Goal: Task Accomplishment & Management: Manage account settings

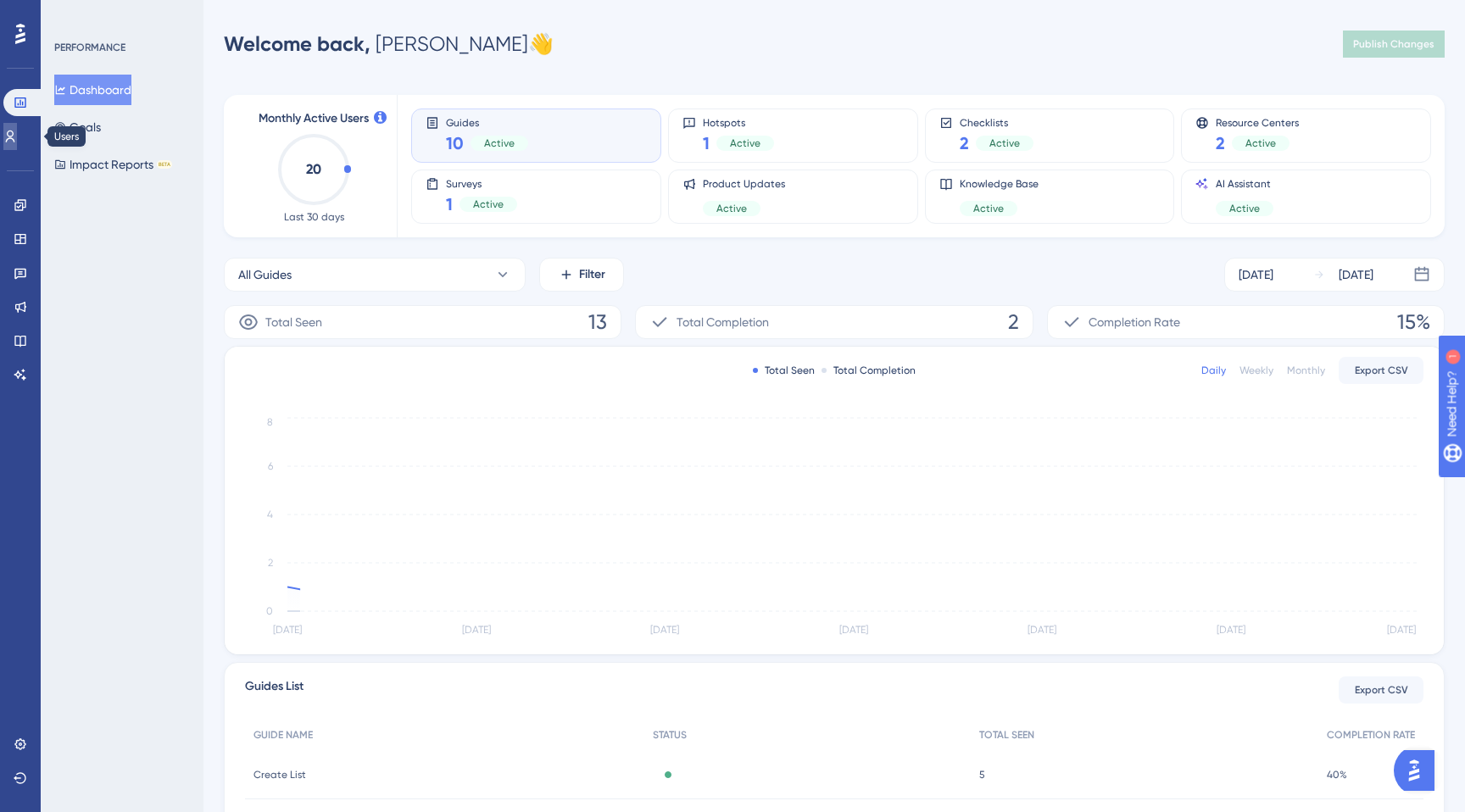
click at [17, 139] on icon at bounding box center [10, 136] width 14 height 14
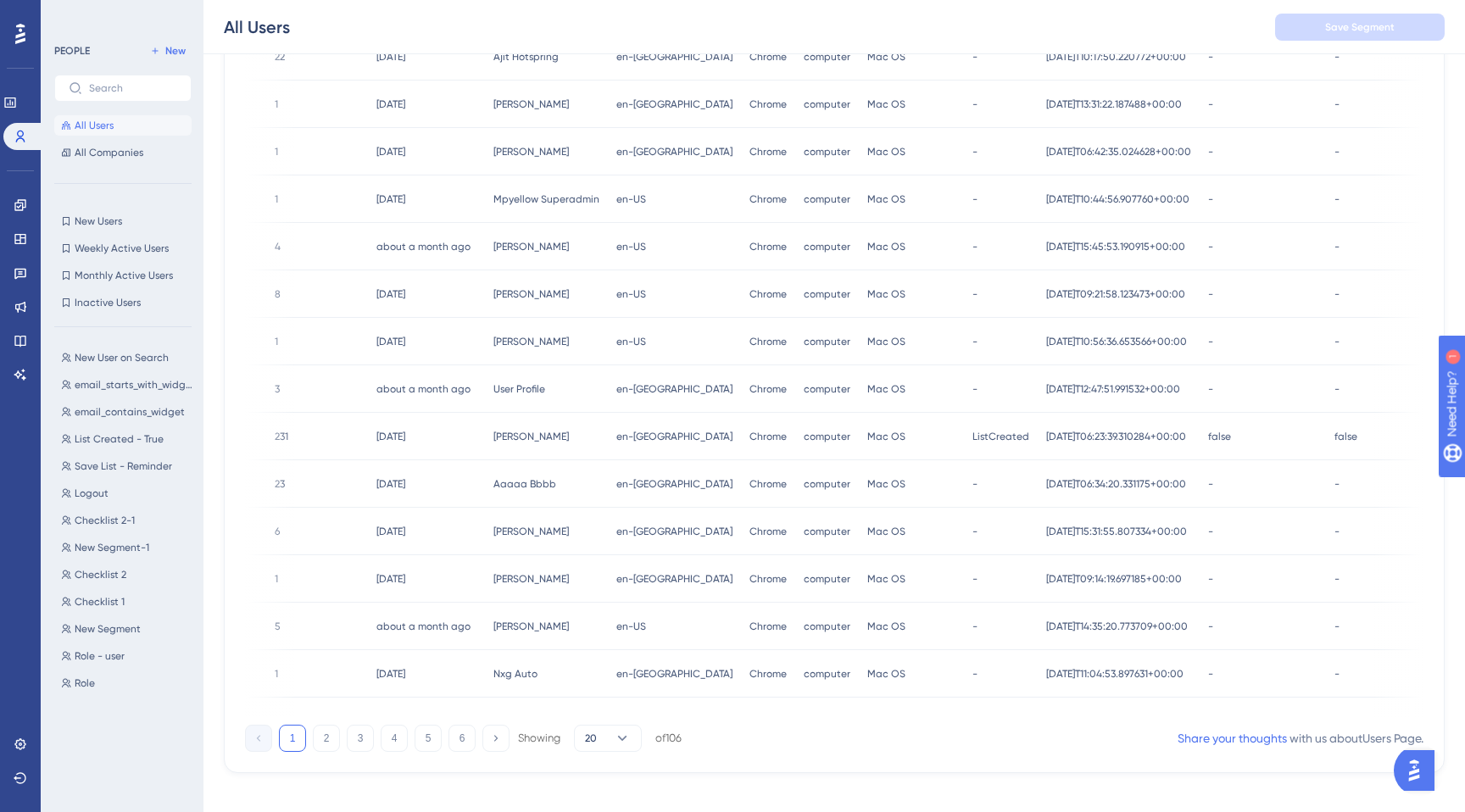
scroll to position [557, 0]
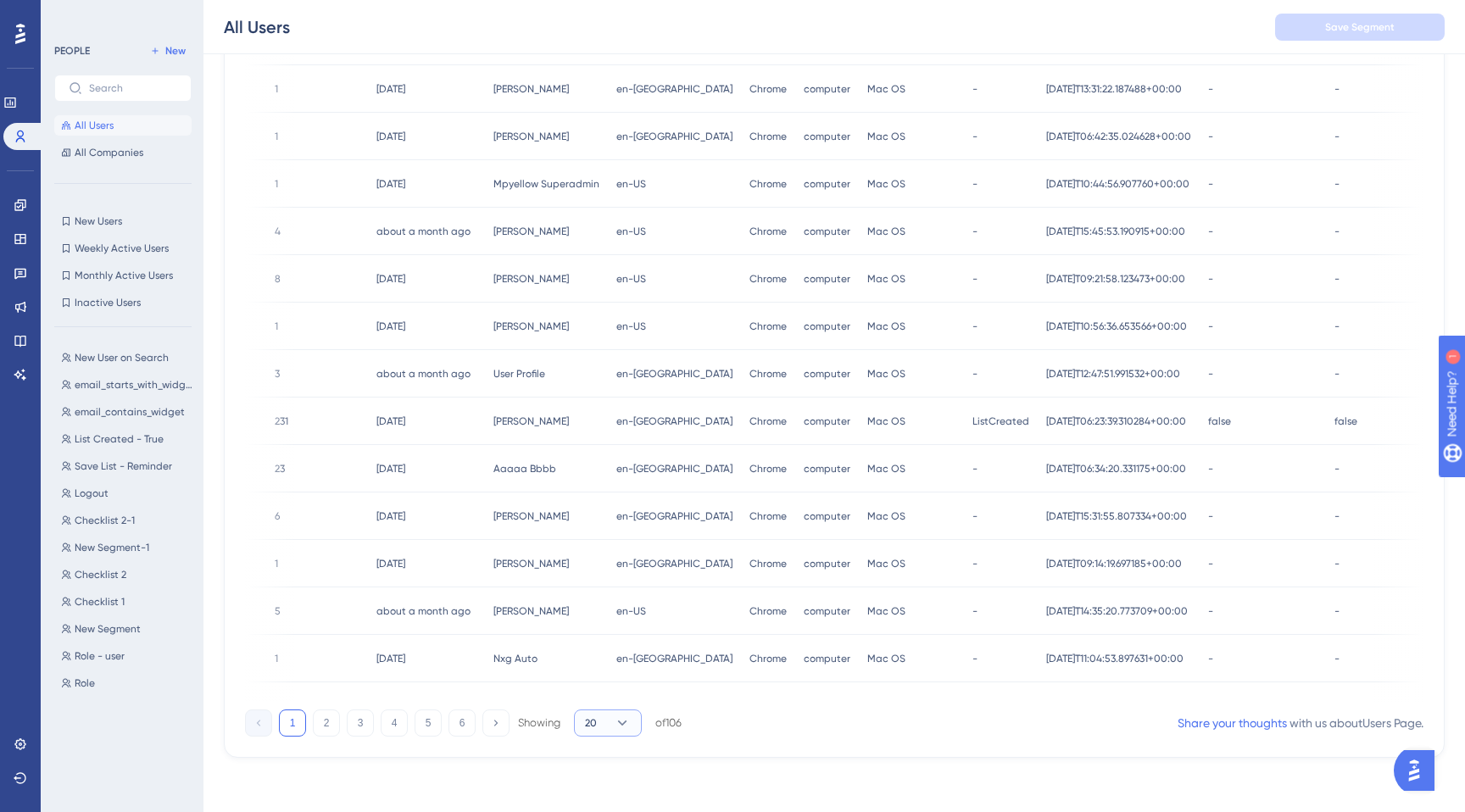
click at [626, 731] on button "20" at bounding box center [608, 724] width 68 height 27
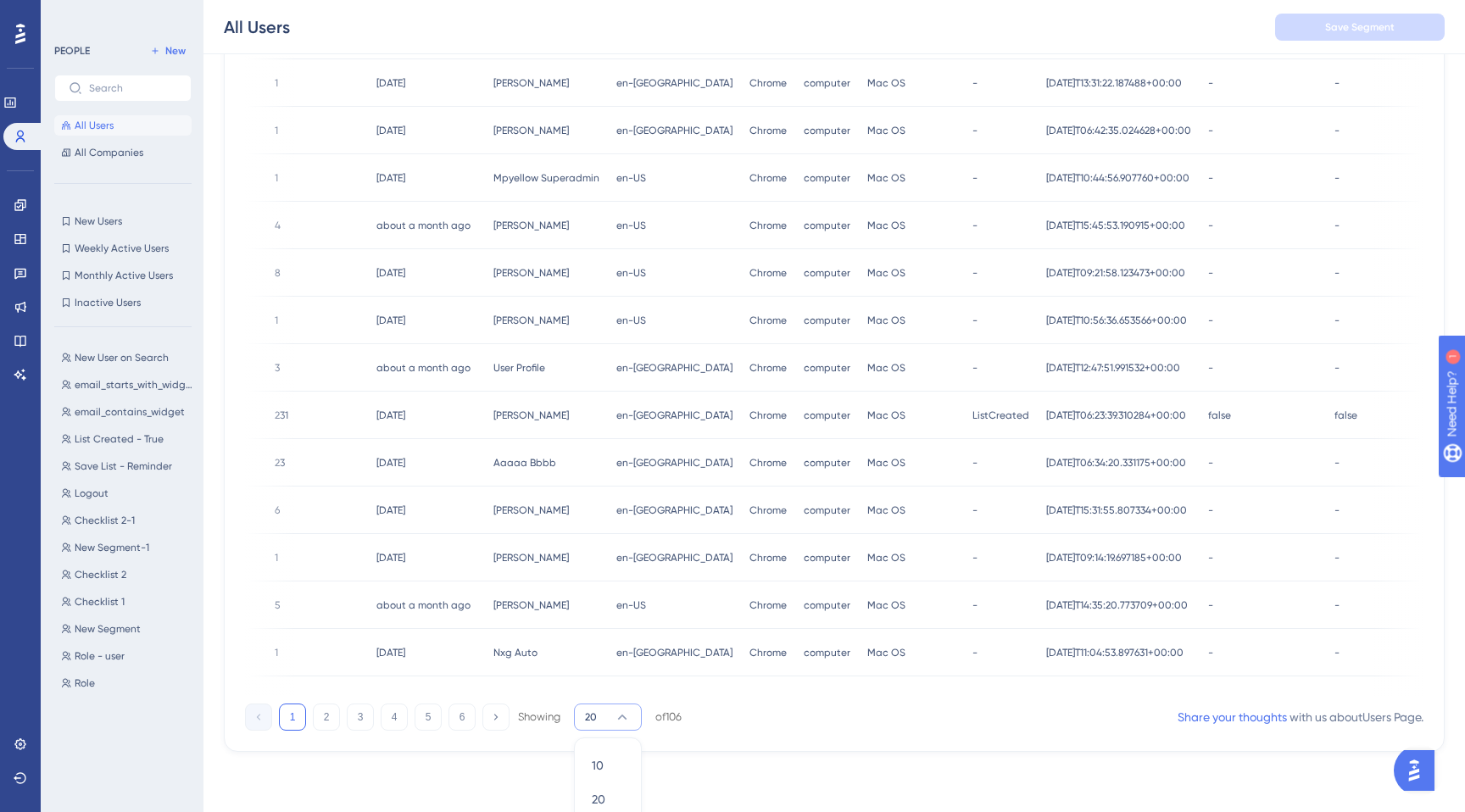
scroll to position [646, 0]
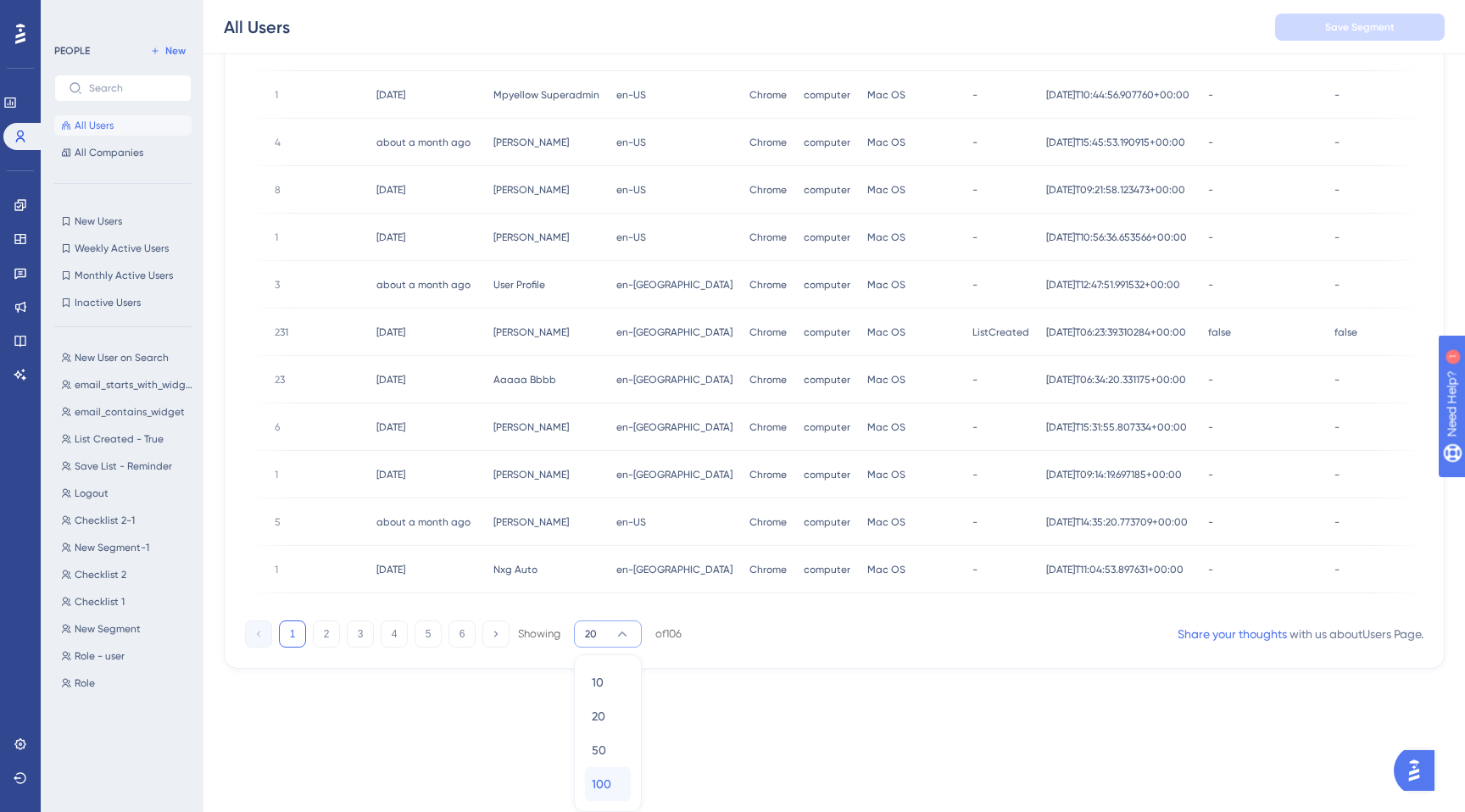
click at [607, 788] on span "100" at bounding box center [602, 784] width 20 height 21
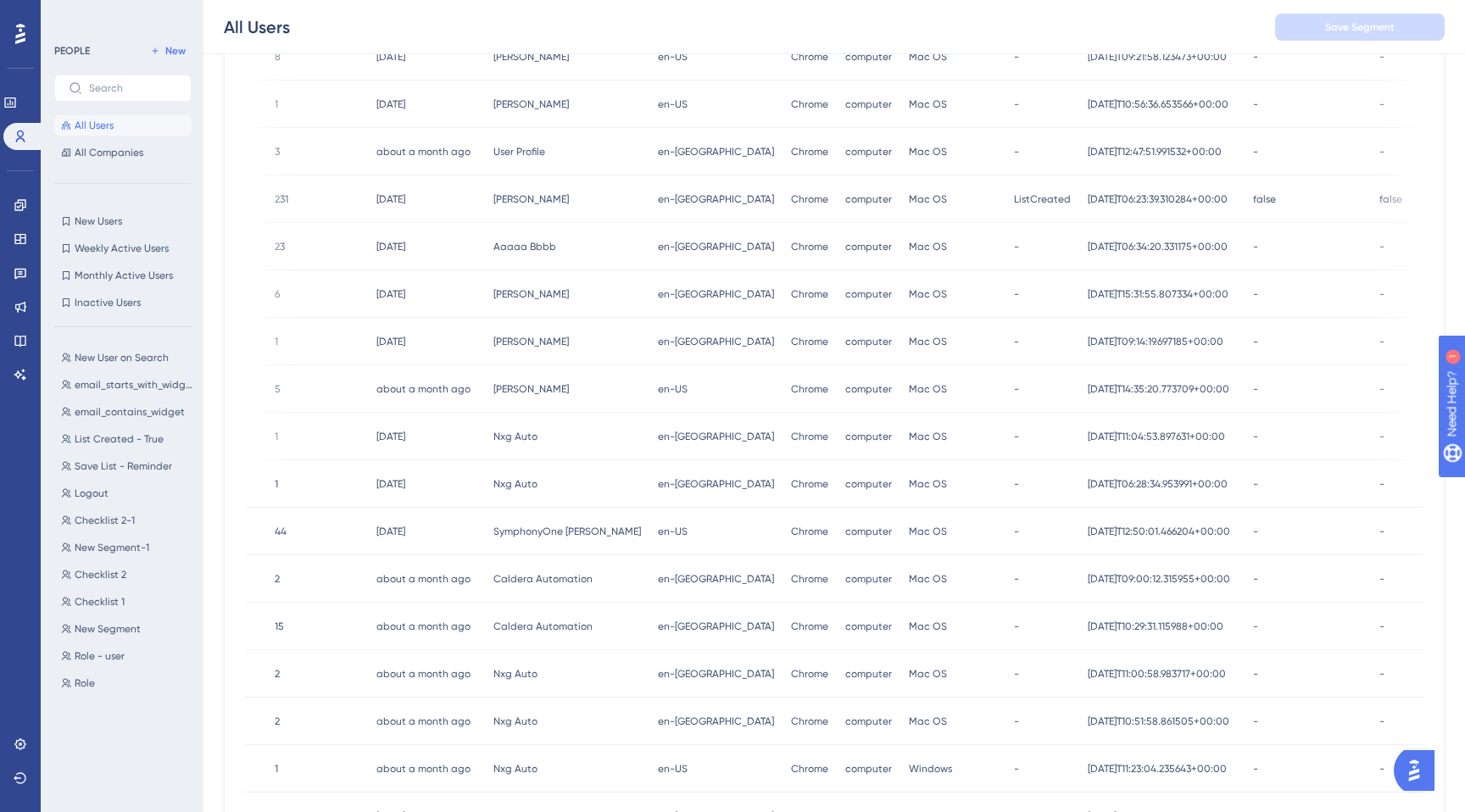
scroll to position [0, 0]
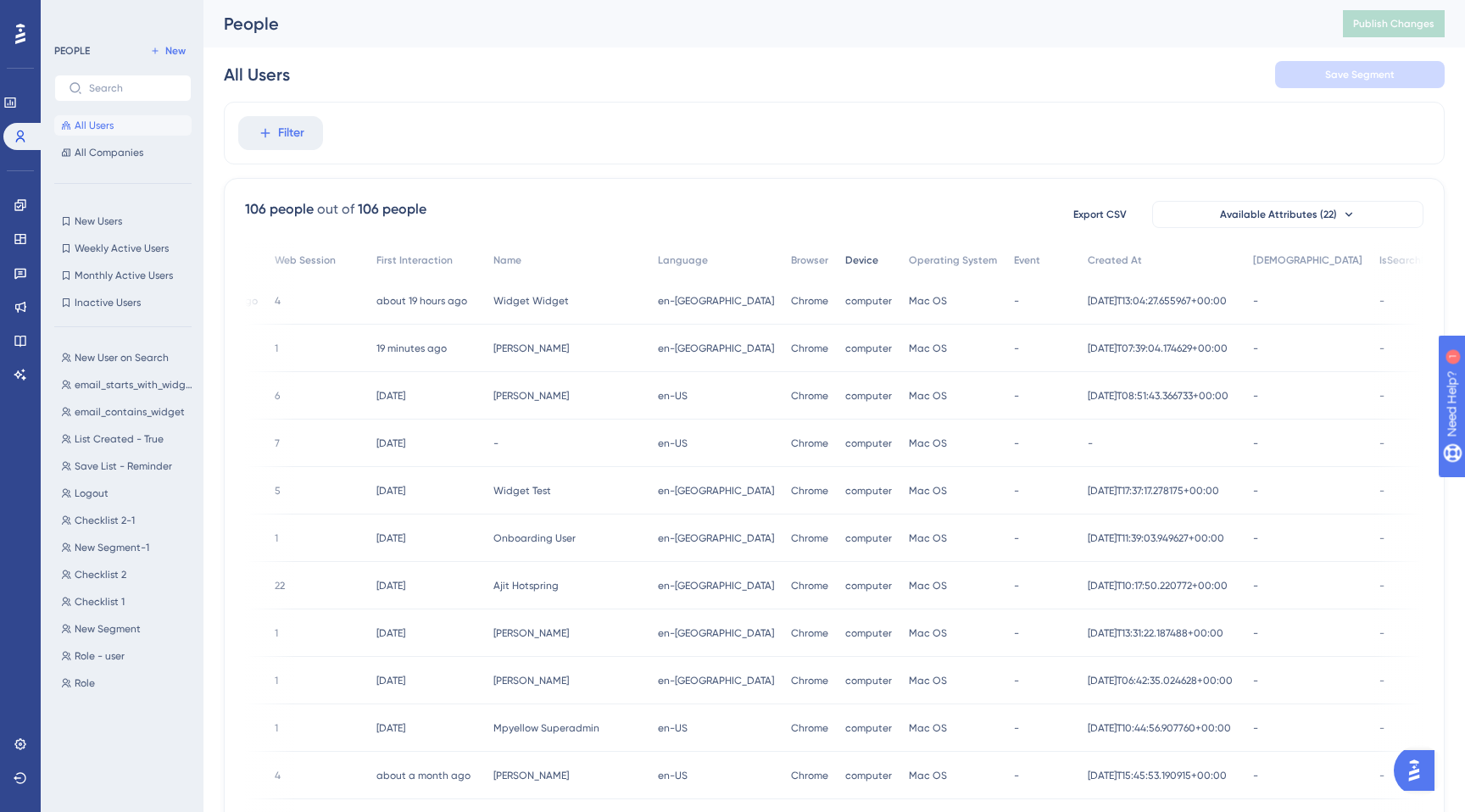
click at [845, 259] on span "Device" at bounding box center [862, 260] width 33 height 14
click at [293, 143] on button "Filter" at bounding box center [281, 133] width 84 height 34
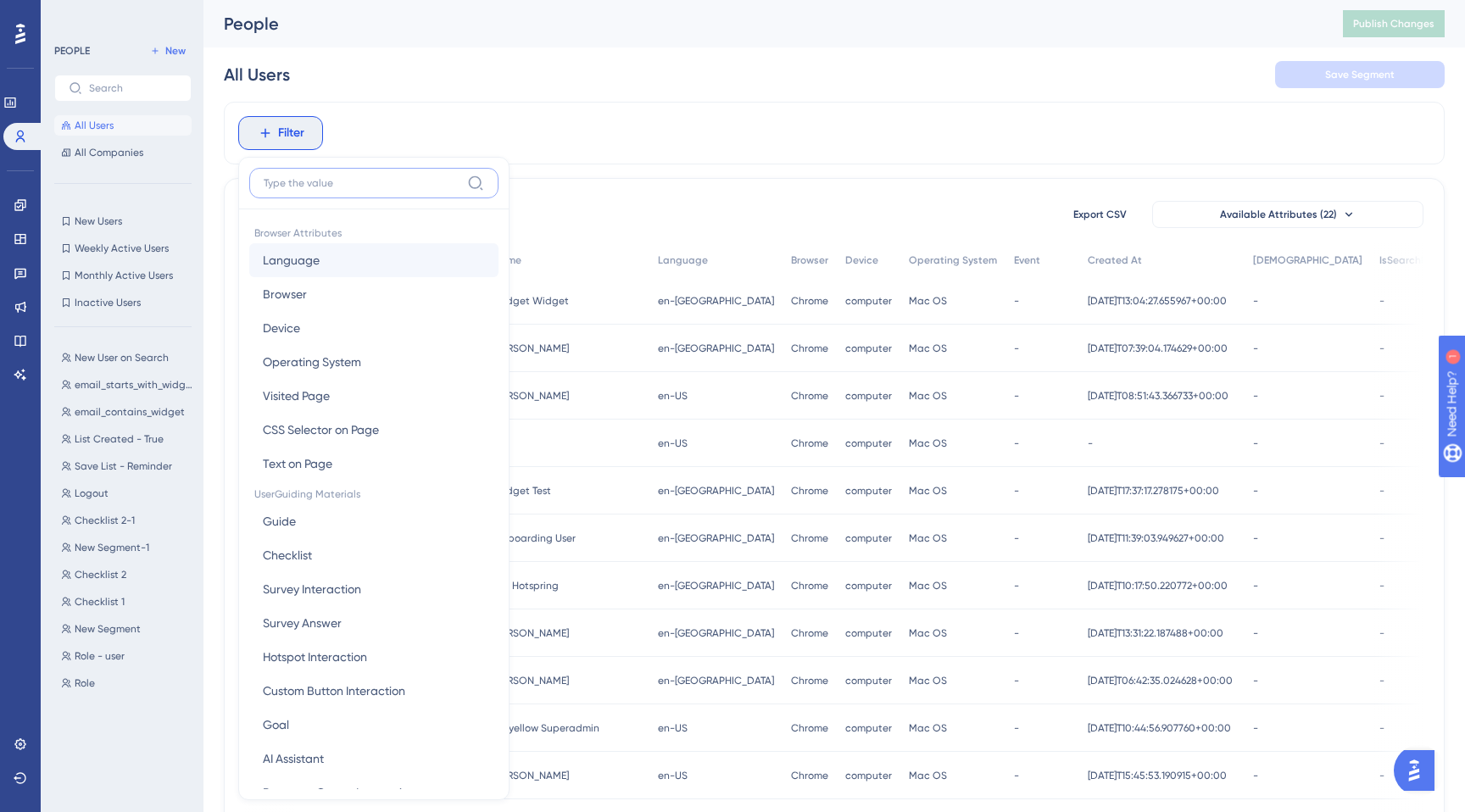
scroll to position [72, 0]
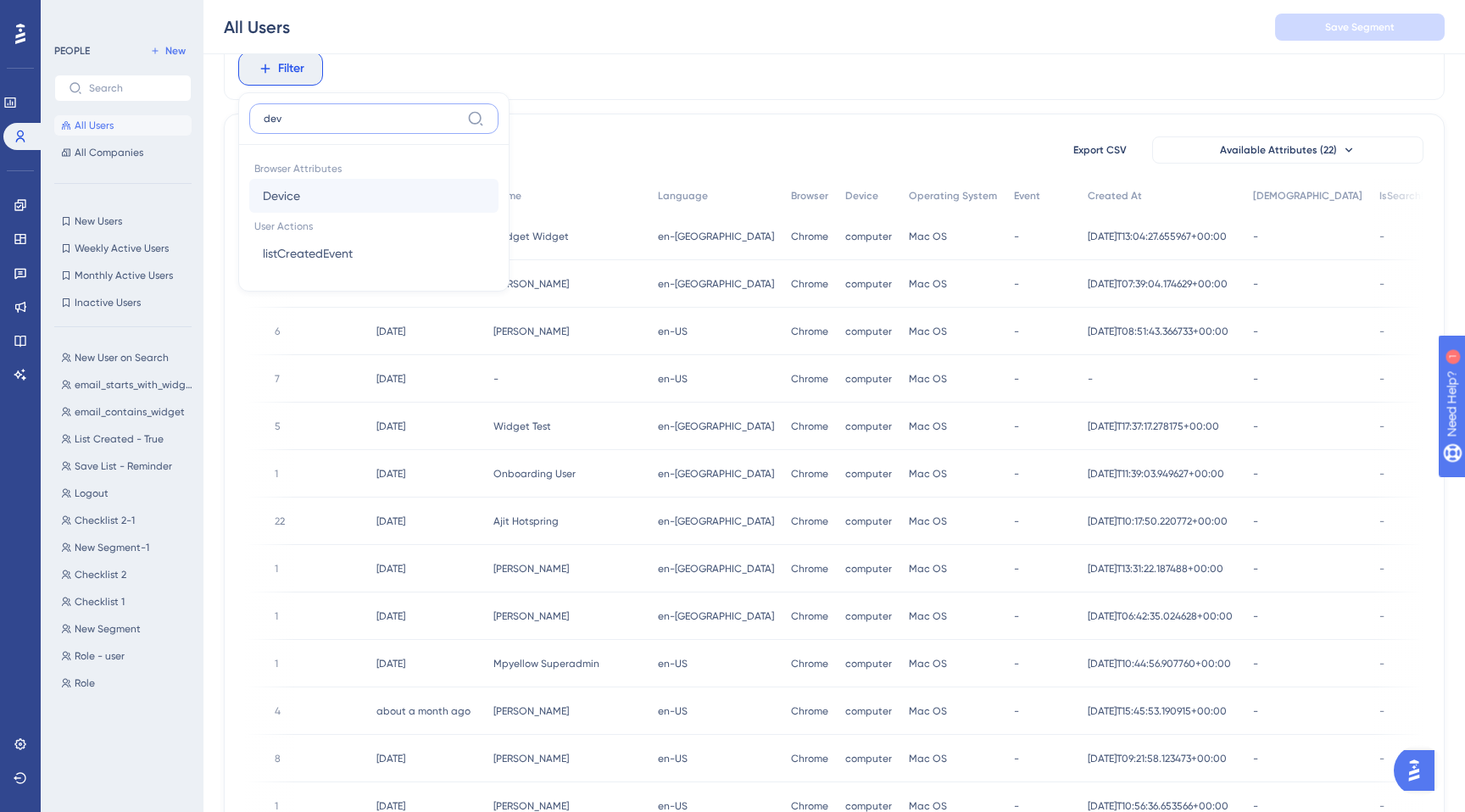
type input "dev"
click at [285, 197] on span "Device" at bounding box center [282, 195] width 37 height 21
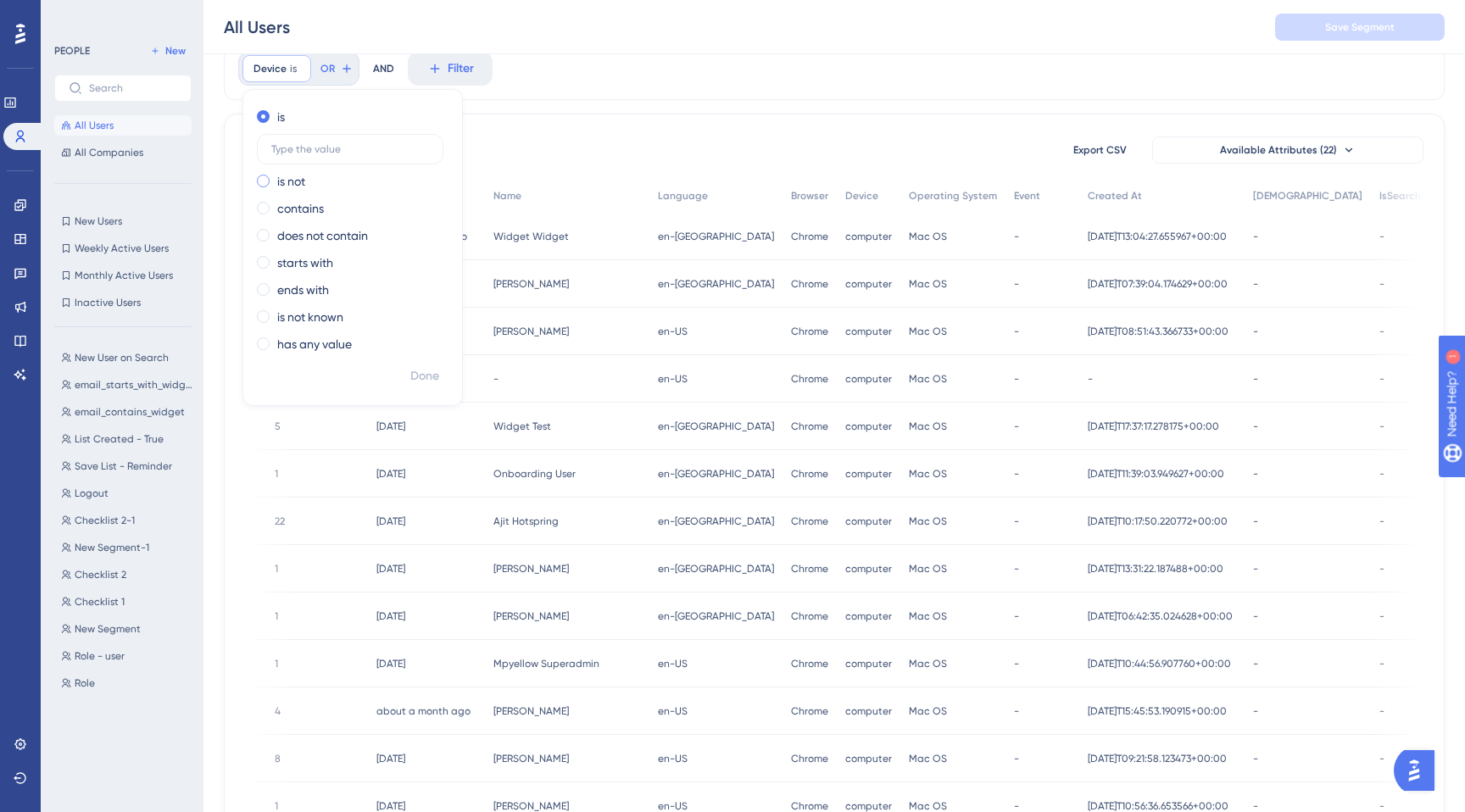
click at [289, 188] on label "is not" at bounding box center [291, 181] width 27 height 21
type input "computer"
click at [424, 378] on span "Done" at bounding box center [424, 376] width 28 height 21
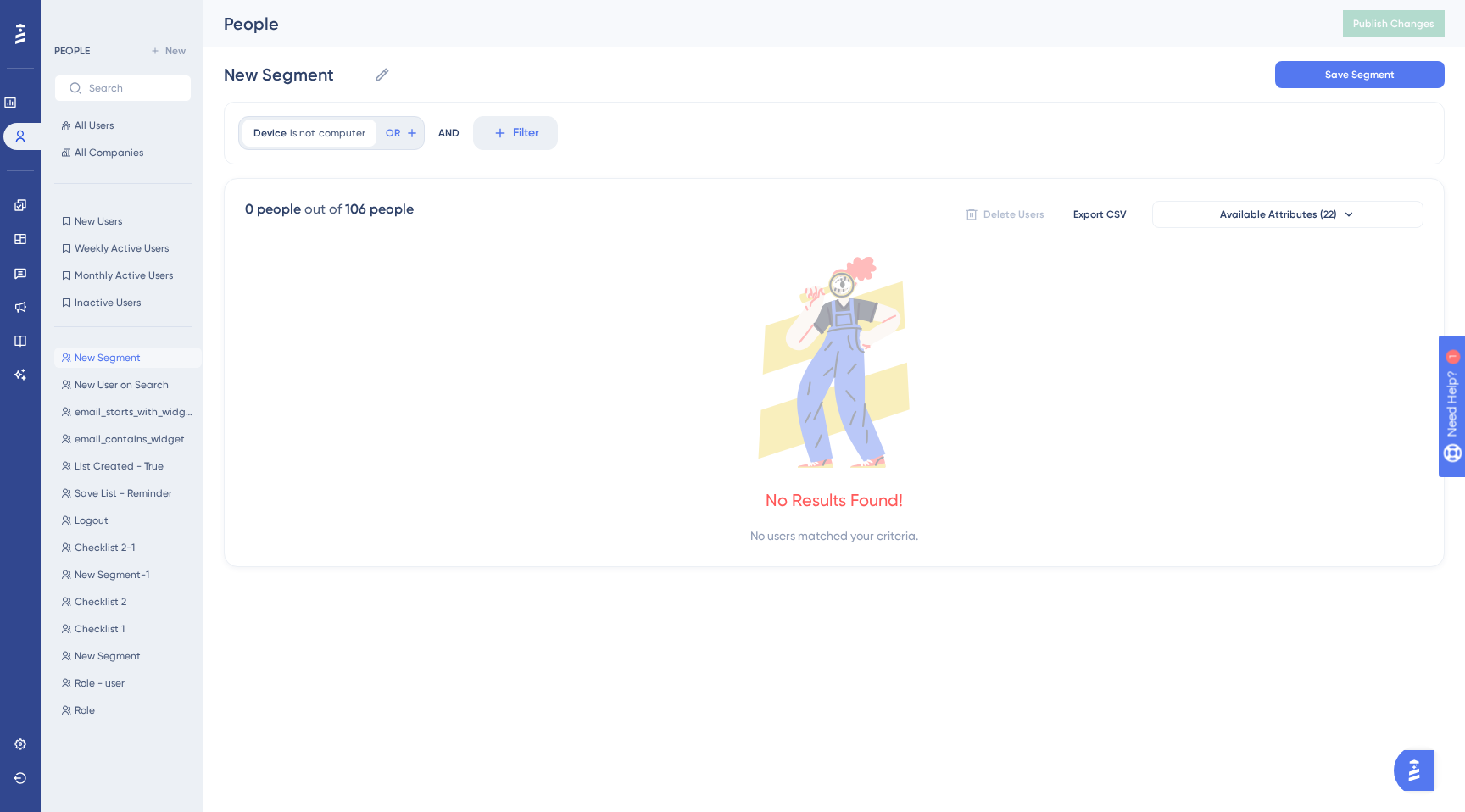
scroll to position [0, 0]
click at [363, 133] on icon at bounding box center [363, 133] width 10 height 10
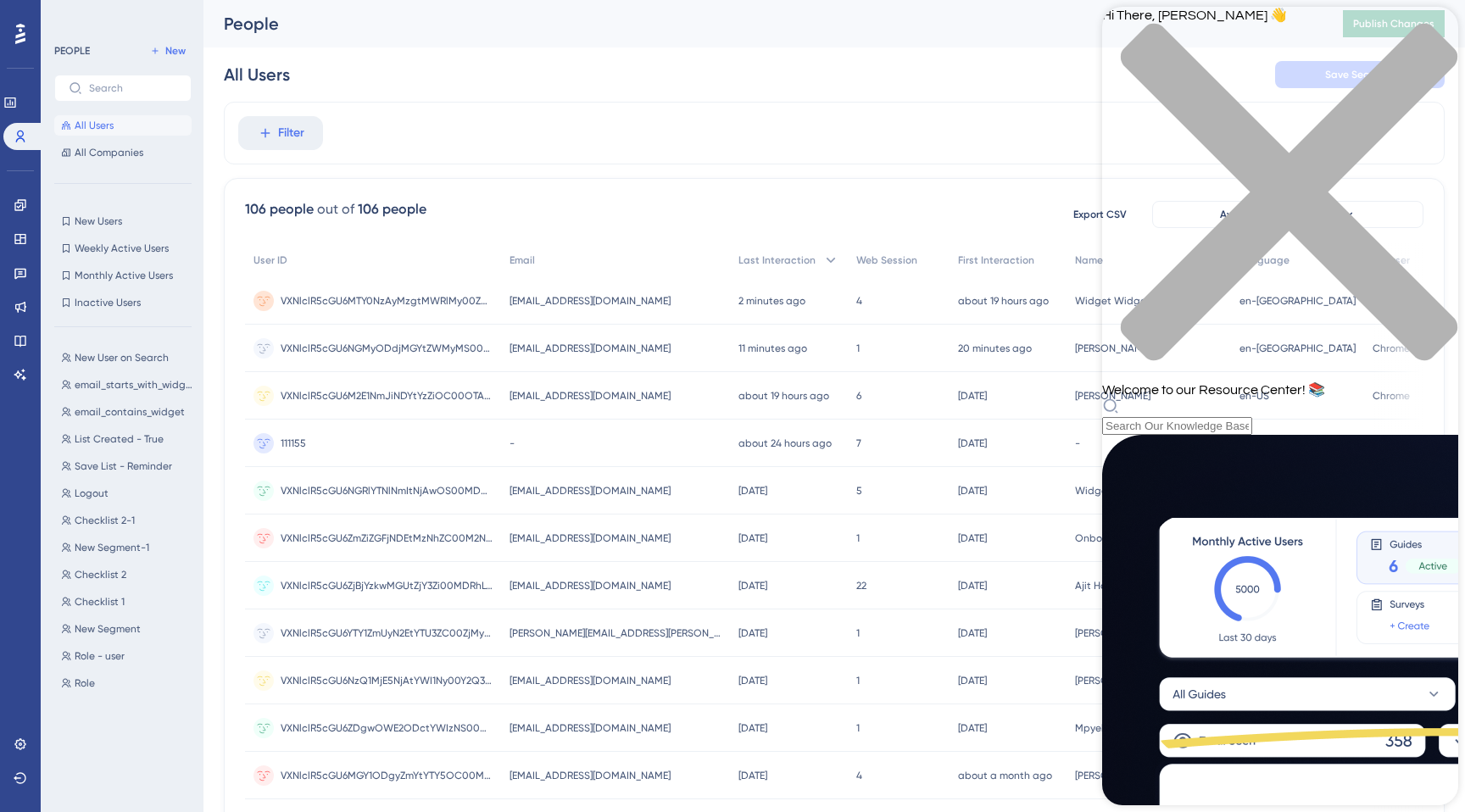
click at [1433, 39] on div "close resource center" at bounding box center [1280, 201] width 356 height 358
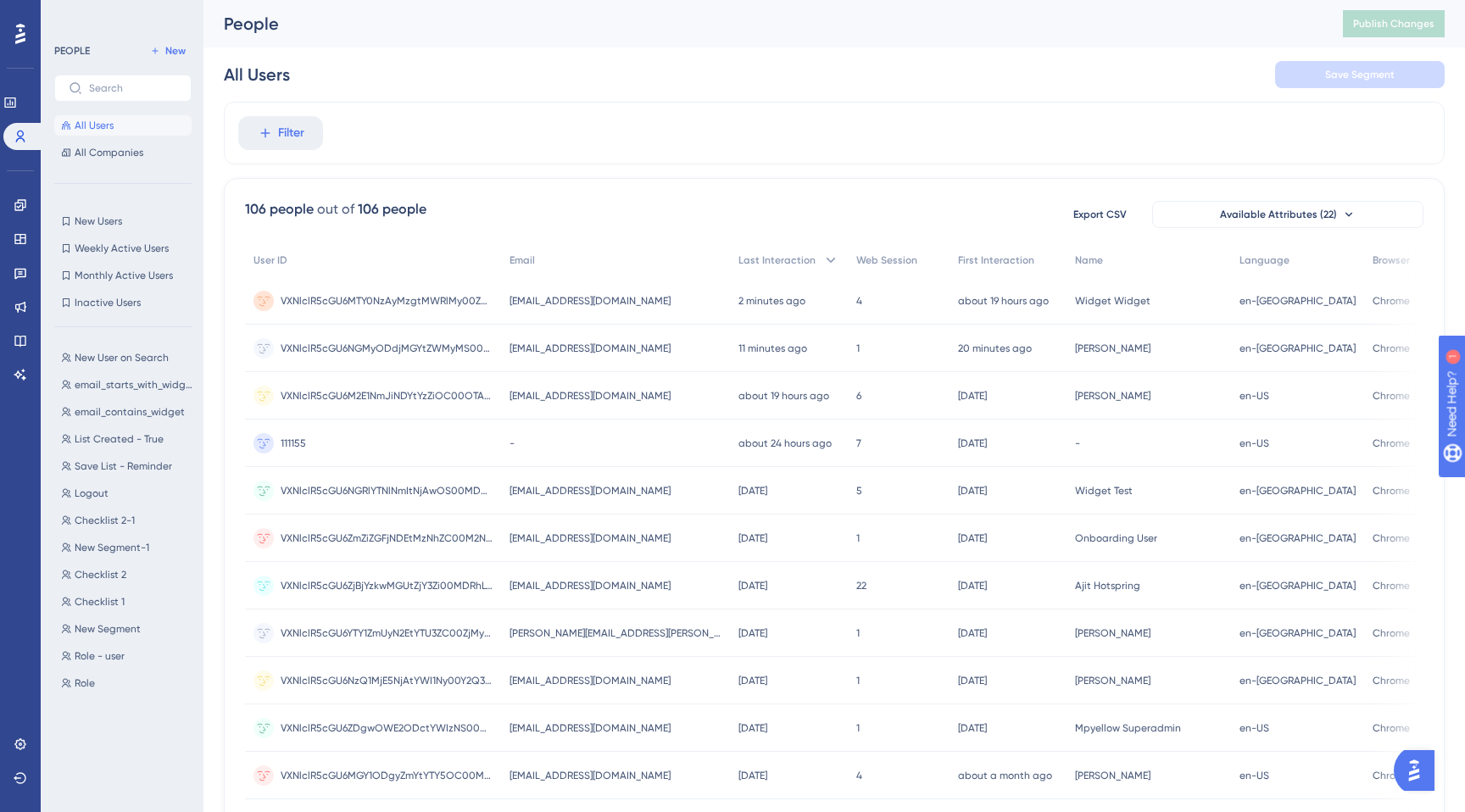
click at [1430, 777] on img "Open AI Assistant Launcher" at bounding box center [1414, 770] width 30 height 30
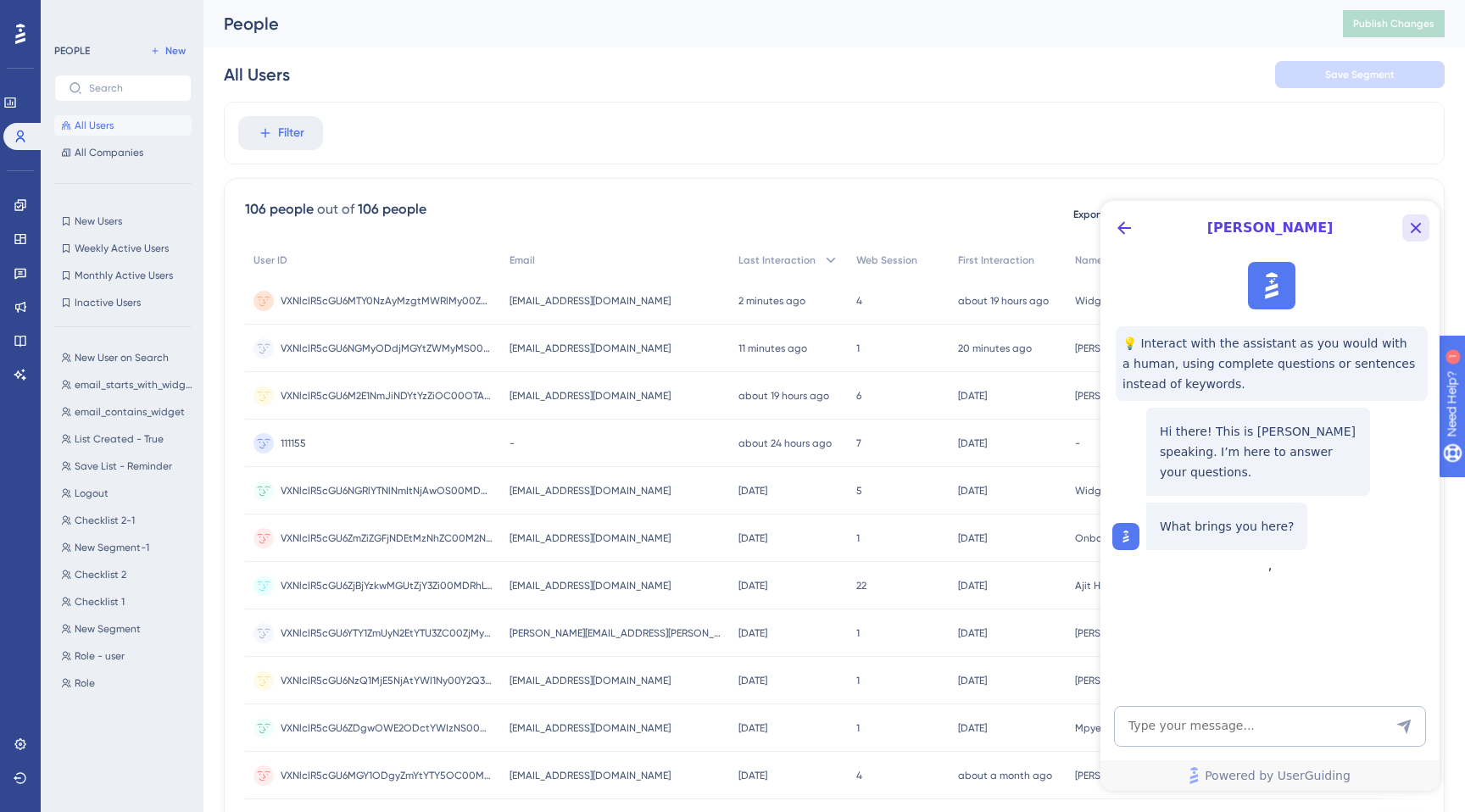
click at [1409, 225] on icon "Close Button" at bounding box center [1416, 228] width 21 height 21
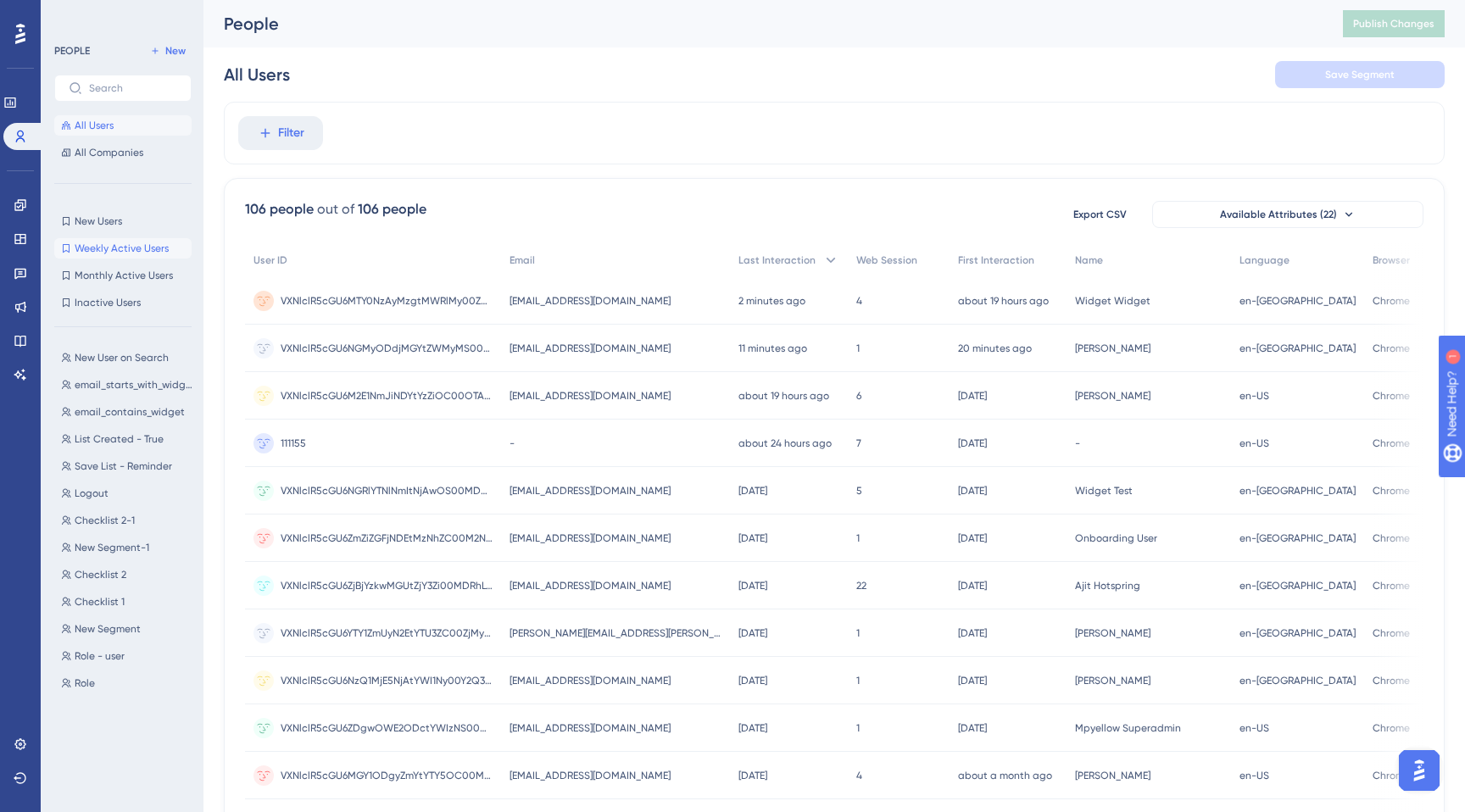
click at [116, 251] on span "Weekly Active Users" at bounding box center [122, 248] width 94 height 14
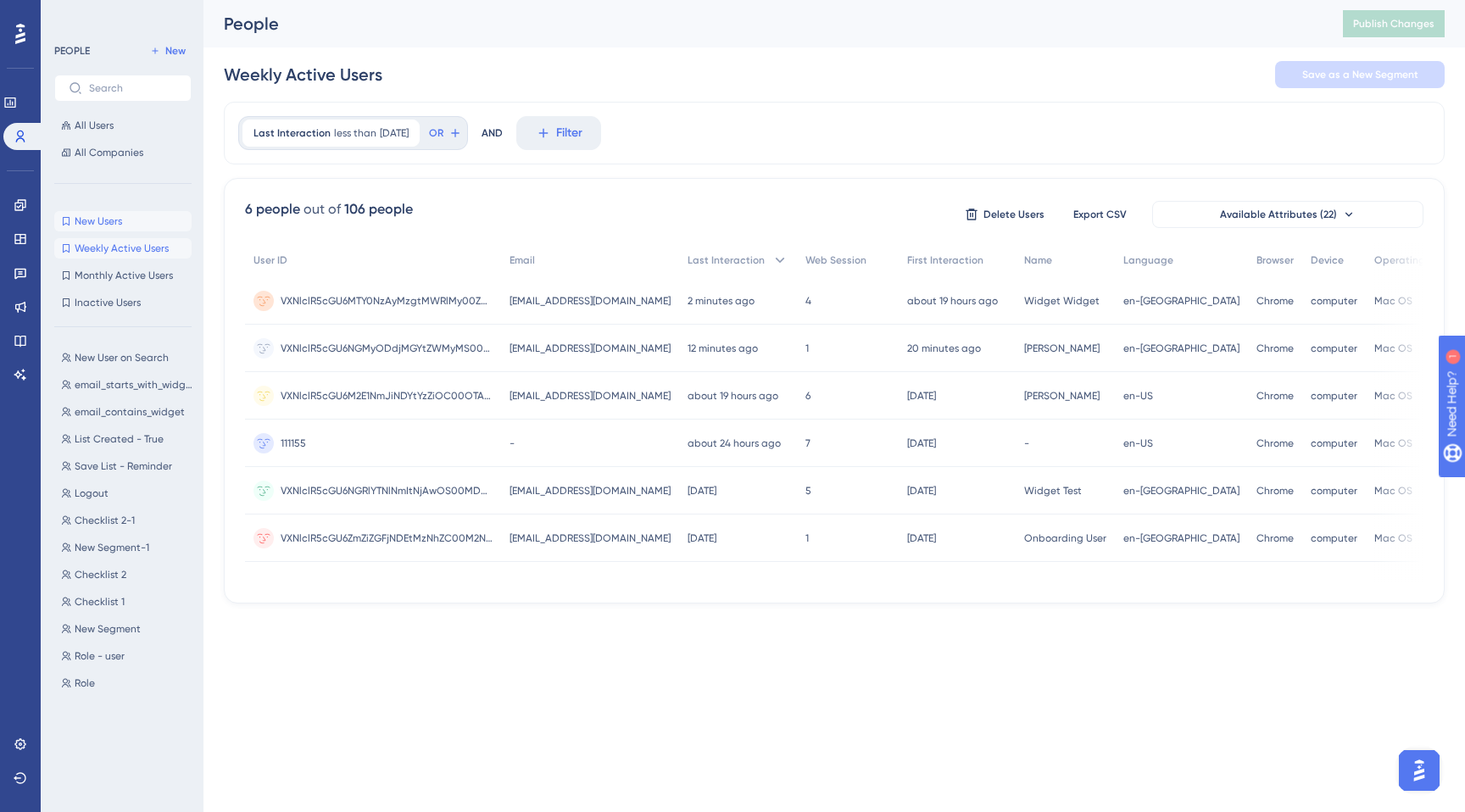
click at [117, 224] on span "New Users" at bounding box center [98, 221] width 47 height 14
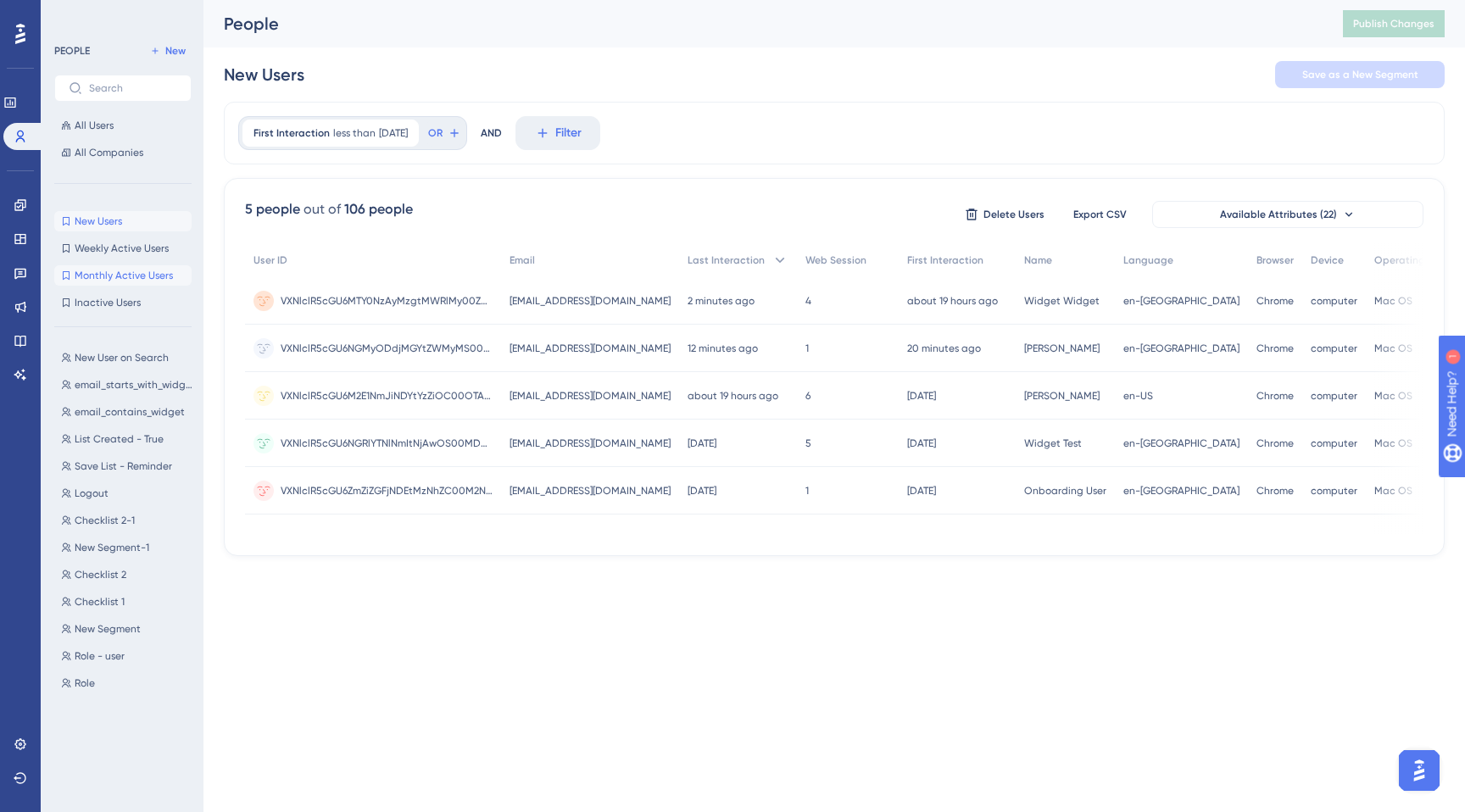
click at [117, 272] on span "Monthly Active Users" at bounding box center [124, 276] width 98 height 14
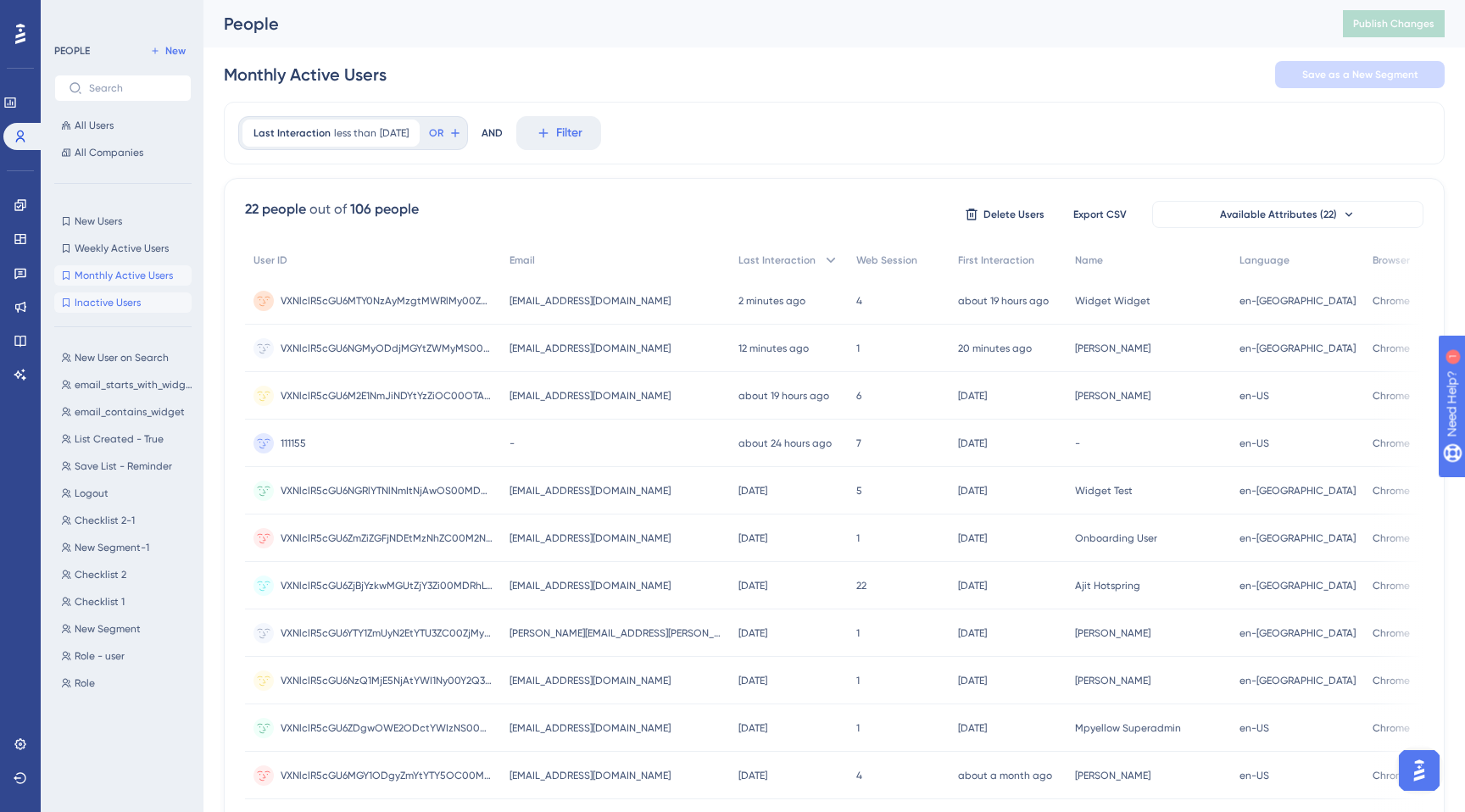
click at [110, 305] on span "Inactive Users" at bounding box center [107, 302] width 66 height 14
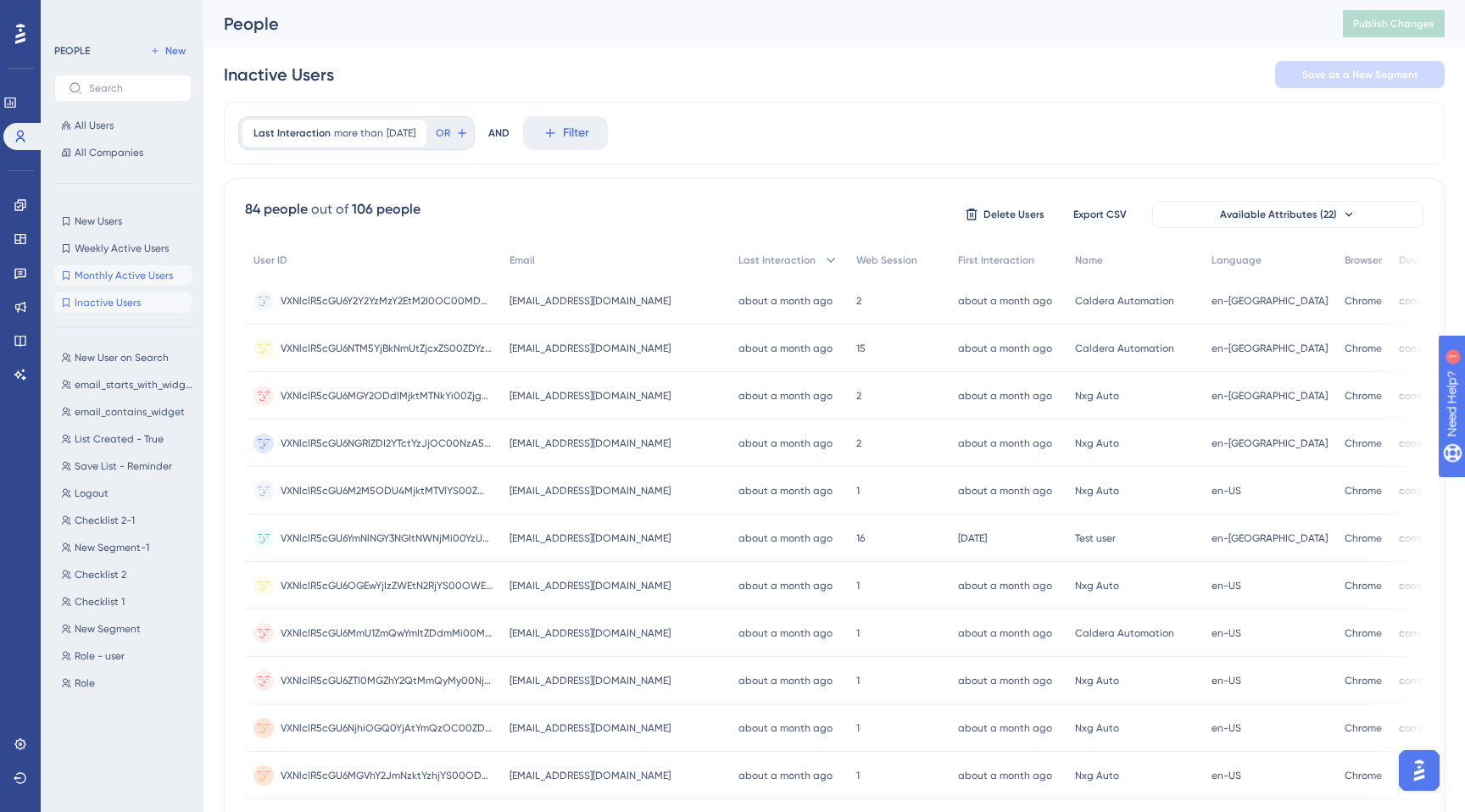
click at [109, 285] on button "Monthly Active Users Monthly Active Users" at bounding box center [123, 275] width 137 height 21
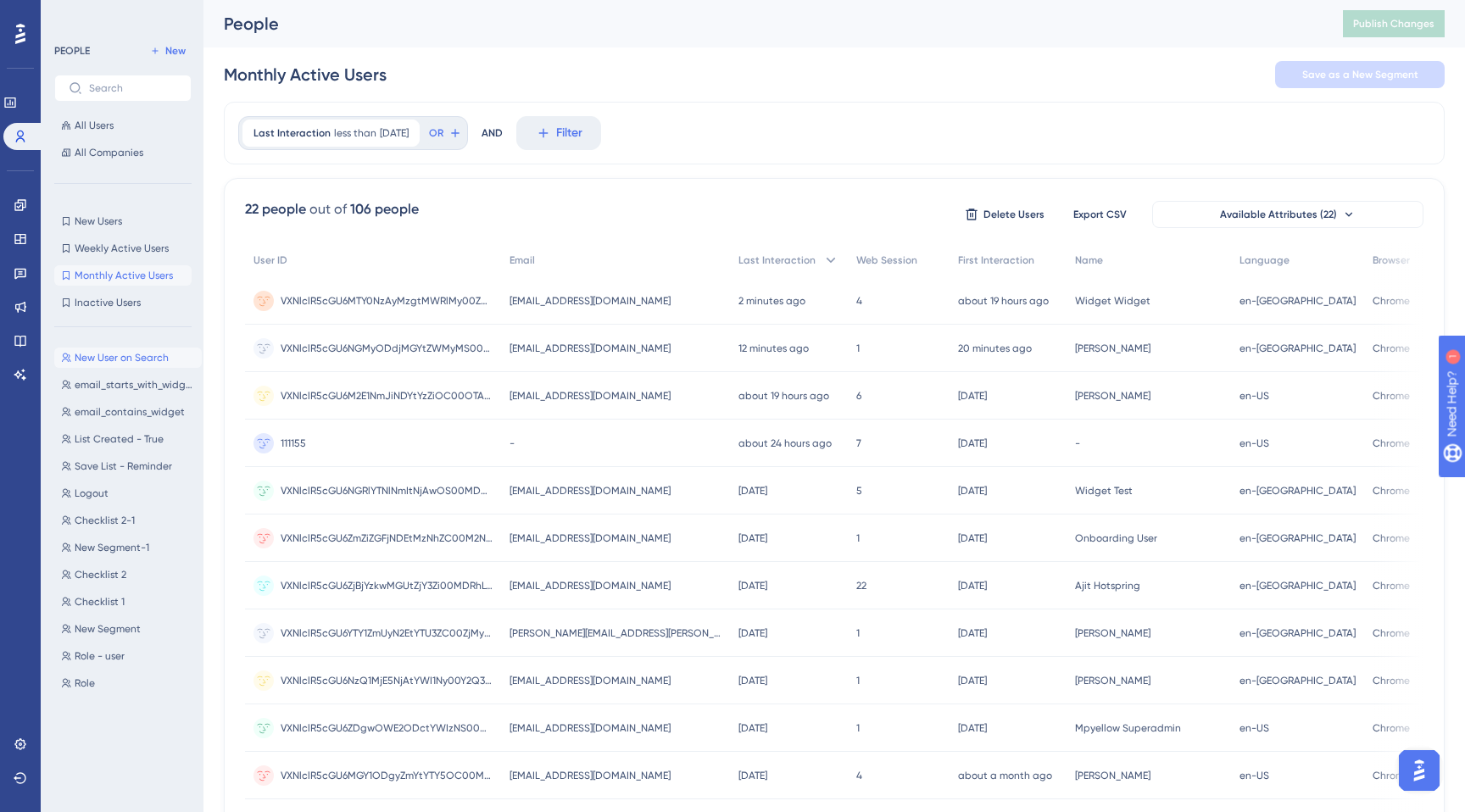
click at [143, 361] on span "New User on Search" at bounding box center [122, 358] width 94 height 14
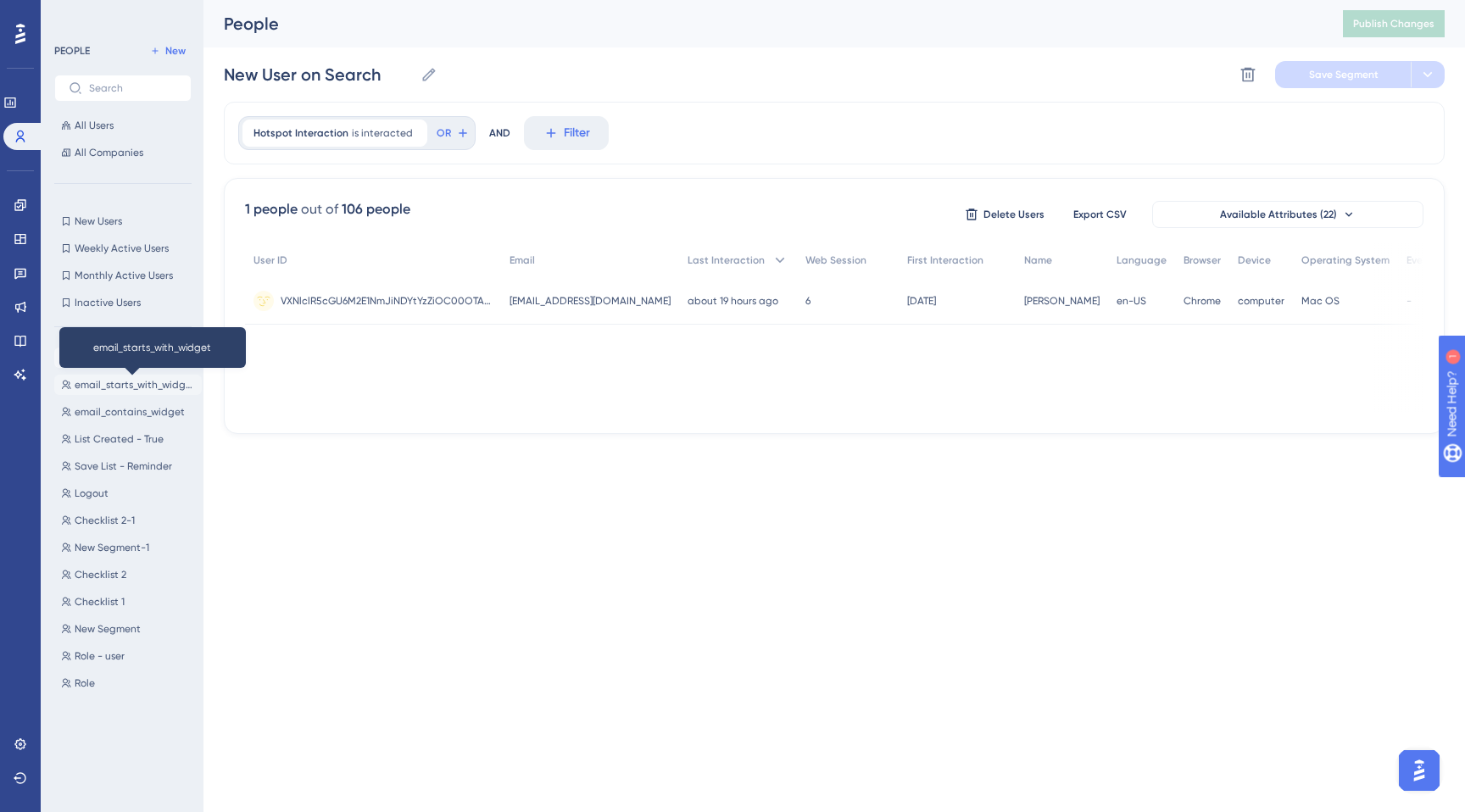
click at [137, 390] on span "email_starts_with_widget" at bounding box center [135, 385] width 121 height 14
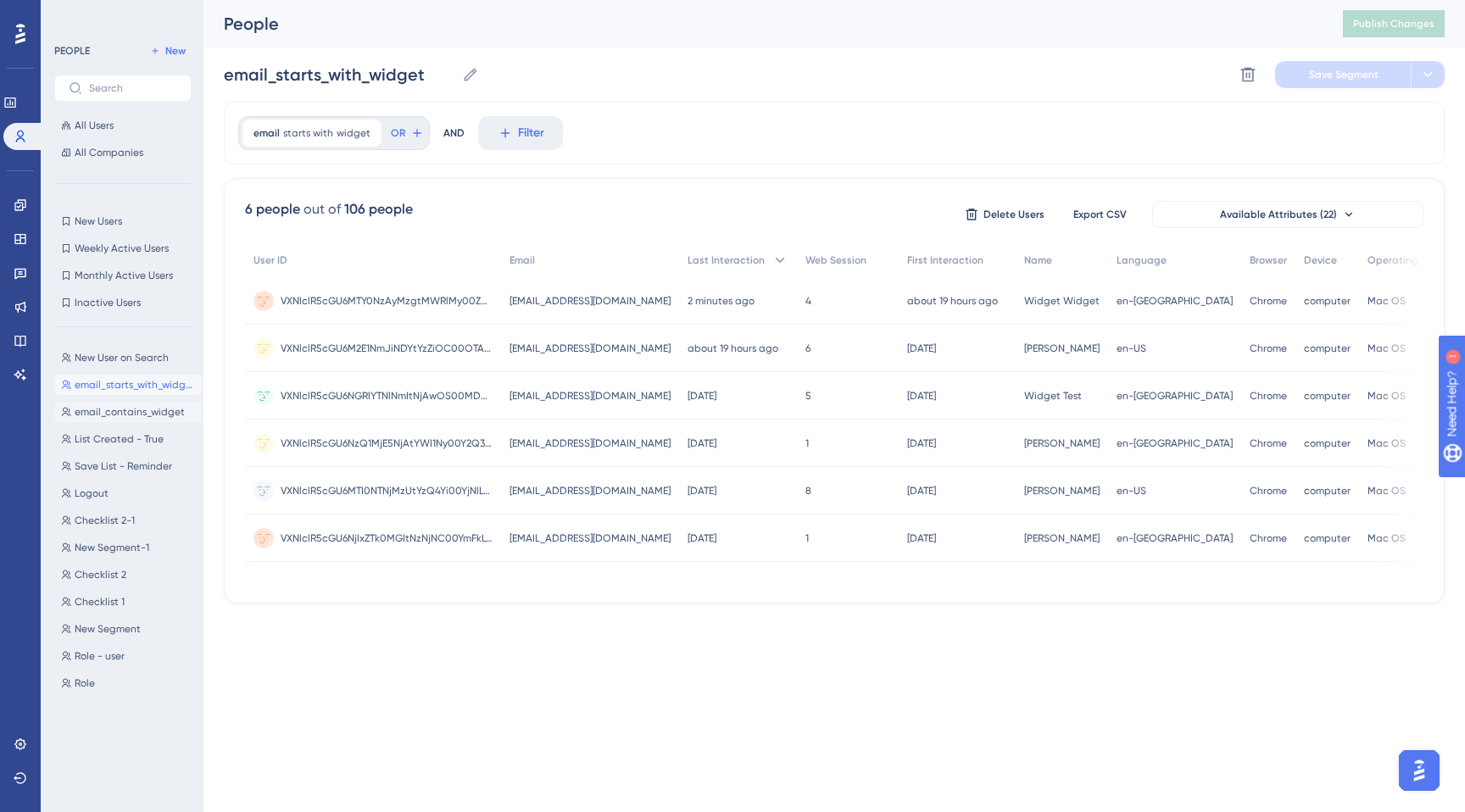
click at [101, 409] on span "email_contains_widget" at bounding box center [130, 412] width 110 height 14
type input "email_contains_widget"
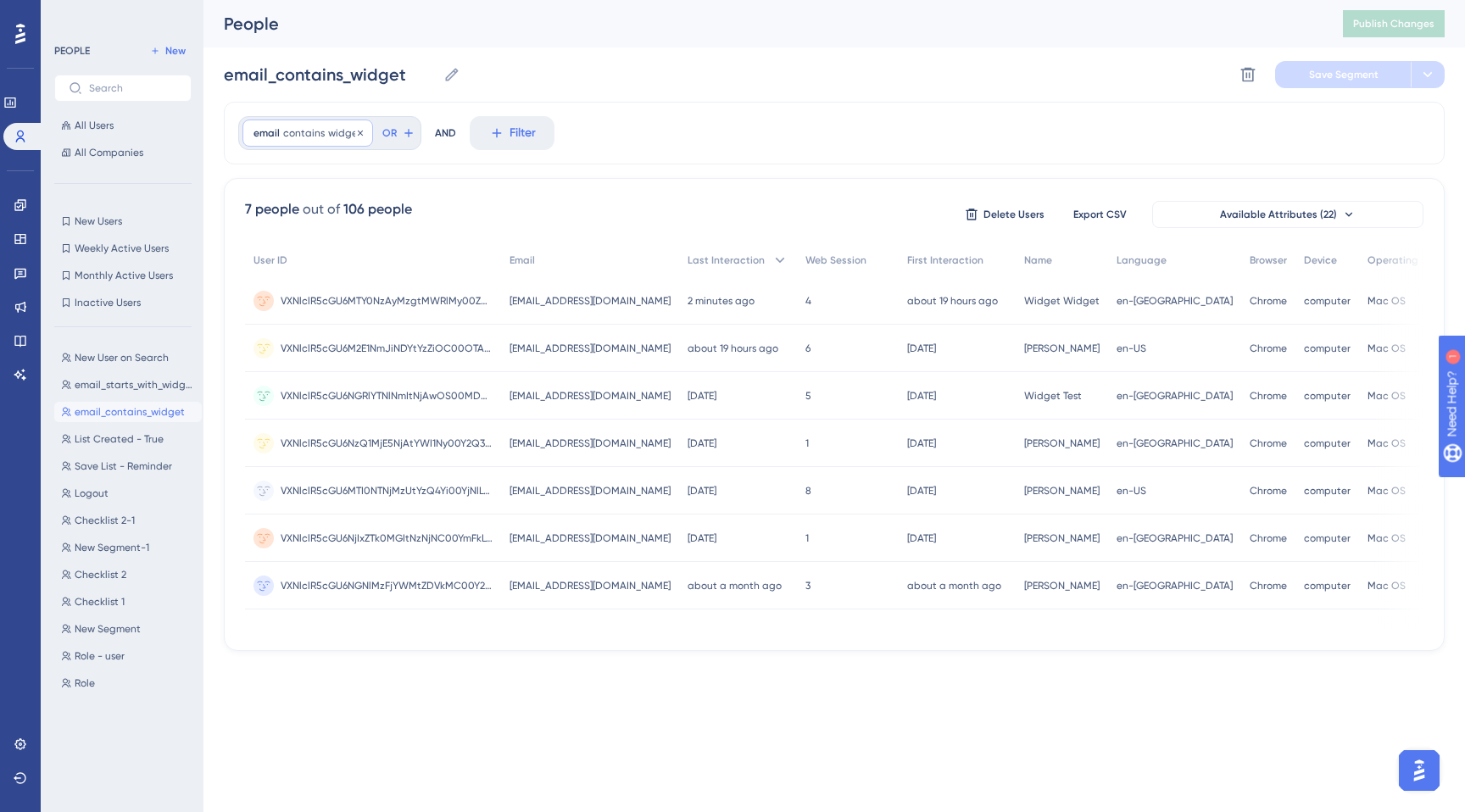
click at [359, 135] on icon at bounding box center [360, 133] width 10 height 10
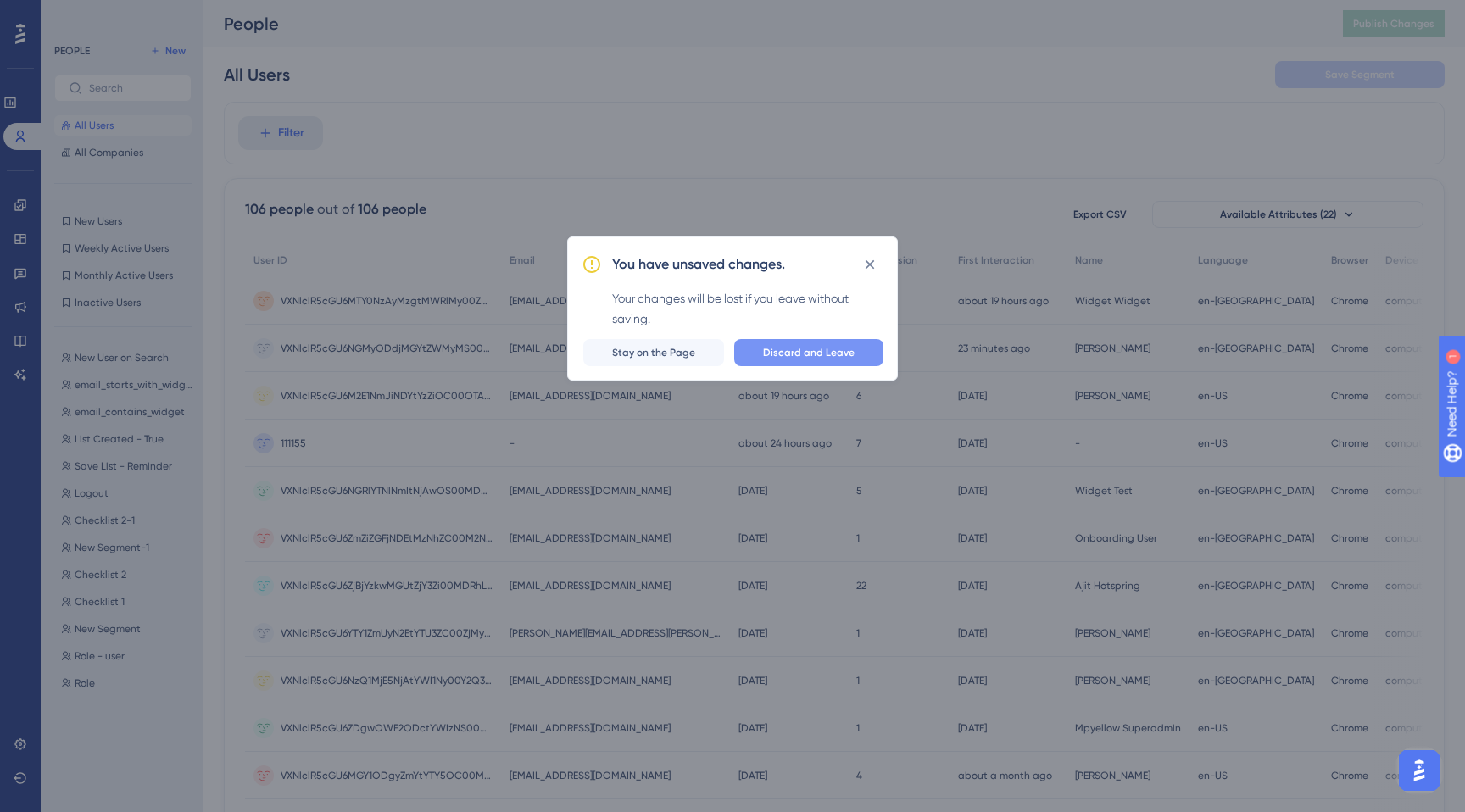
click at [799, 350] on span "Discard and Leave" at bounding box center [808, 352] width 91 height 14
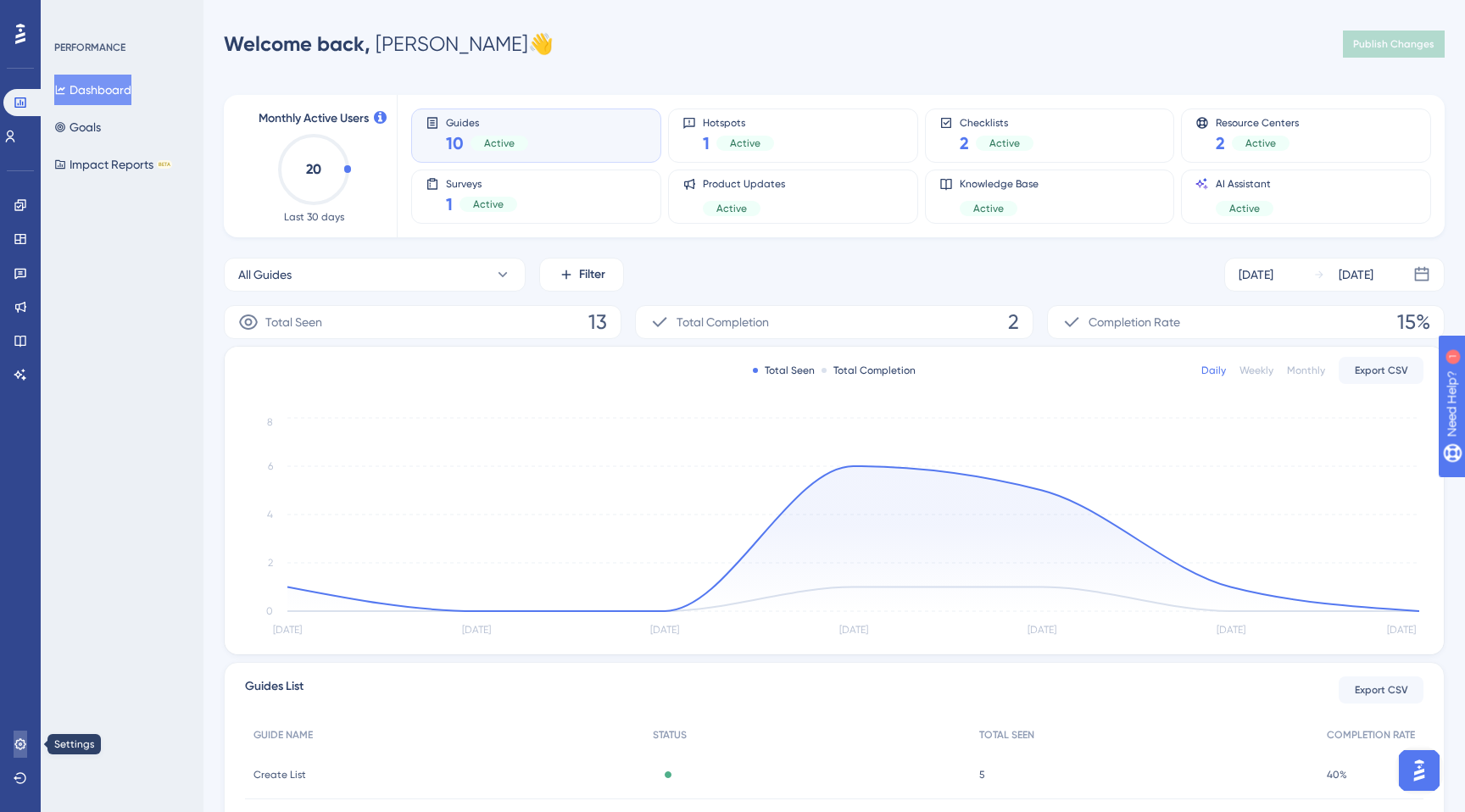
click at [23, 745] on icon at bounding box center [21, 744] width 14 height 14
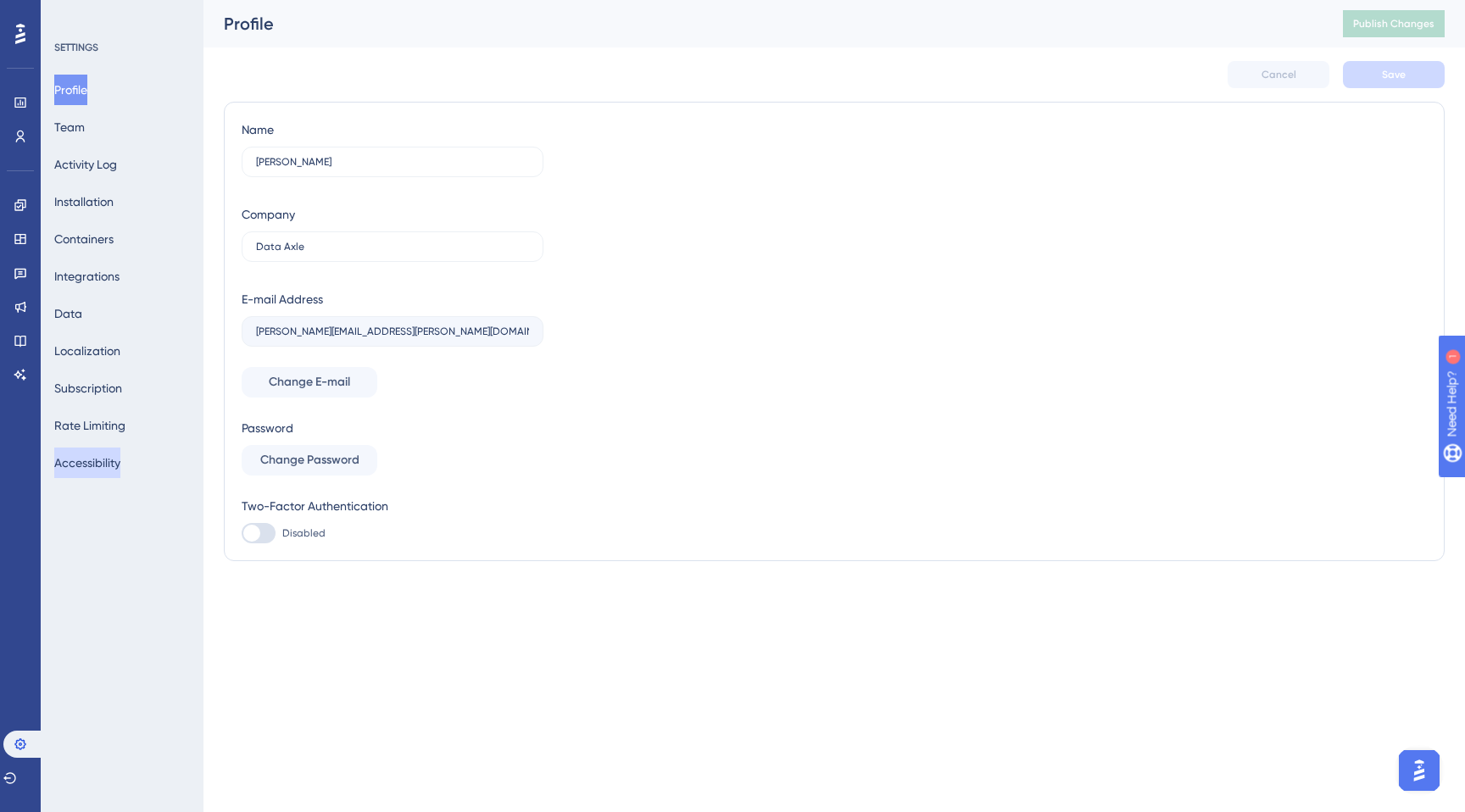
click at [105, 471] on button "Accessibility" at bounding box center [86, 462] width 66 height 30
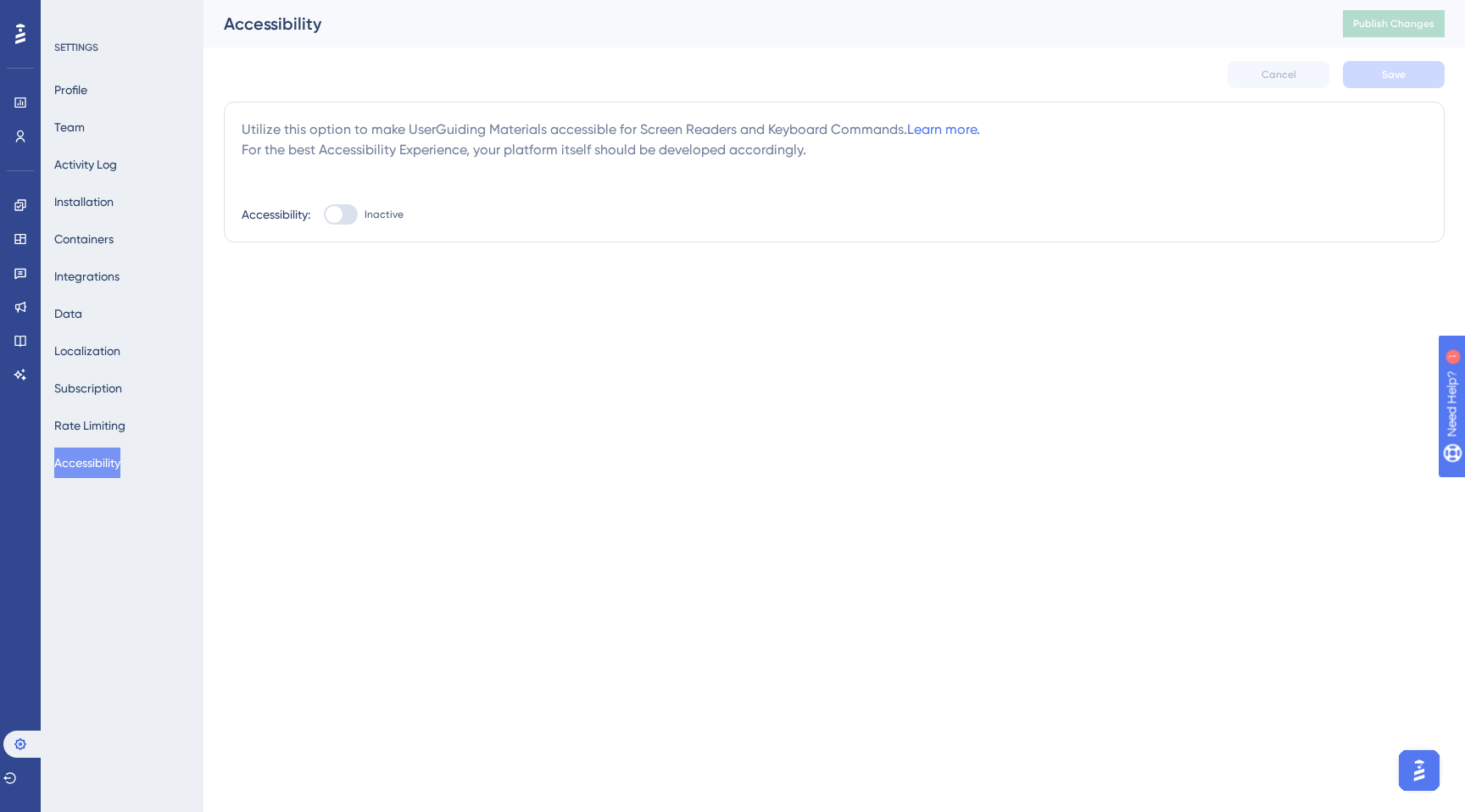
click at [345, 209] on div at bounding box center [341, 214] width 34 height 21
click at [324, 214] on input "Inactive" at bounding box center [323, 214] width 1 height 1
click at [345, 209] on div at bounding box center [347, 214] width 17 height 17
click at [324, 214] on input "Active" at bounding box center [323, 214] width 1 height 1
checkbox input "false"
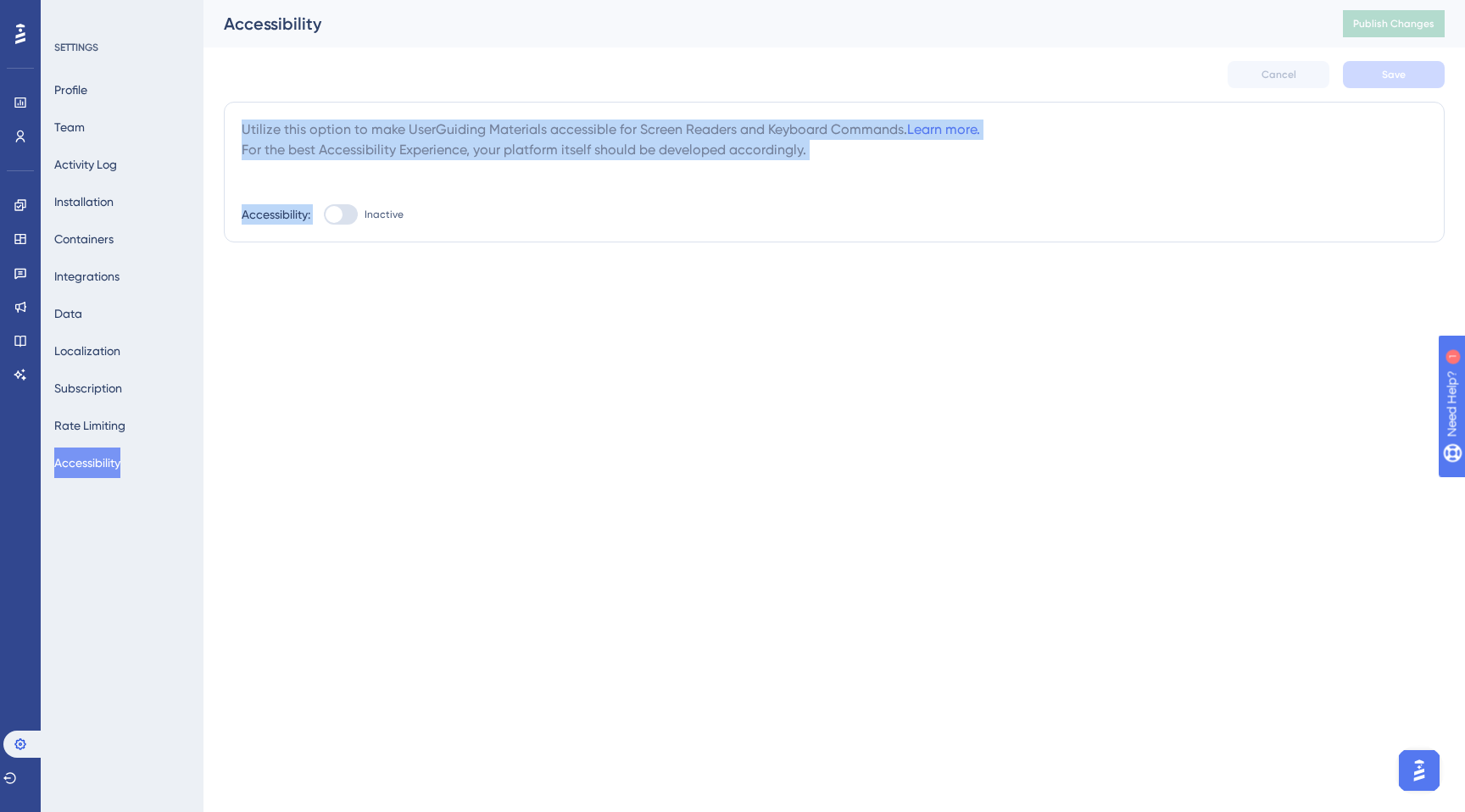
drag, startPoint x: 238, startPoint y: 134, endPoint x: 776, endPoint y: 184, distance: 540.3
click at [784, 187] on div "Utilize this option to make UserGuiding Materials accessible for Screen Readers…" at bounding box center [835, 172] width 1221 height 140
click at [772, 184] on div "Utilize this option to make UserGuiding Materials accessible for Screen Readers…" at bounding box center [834, 172] width 1185 height 105
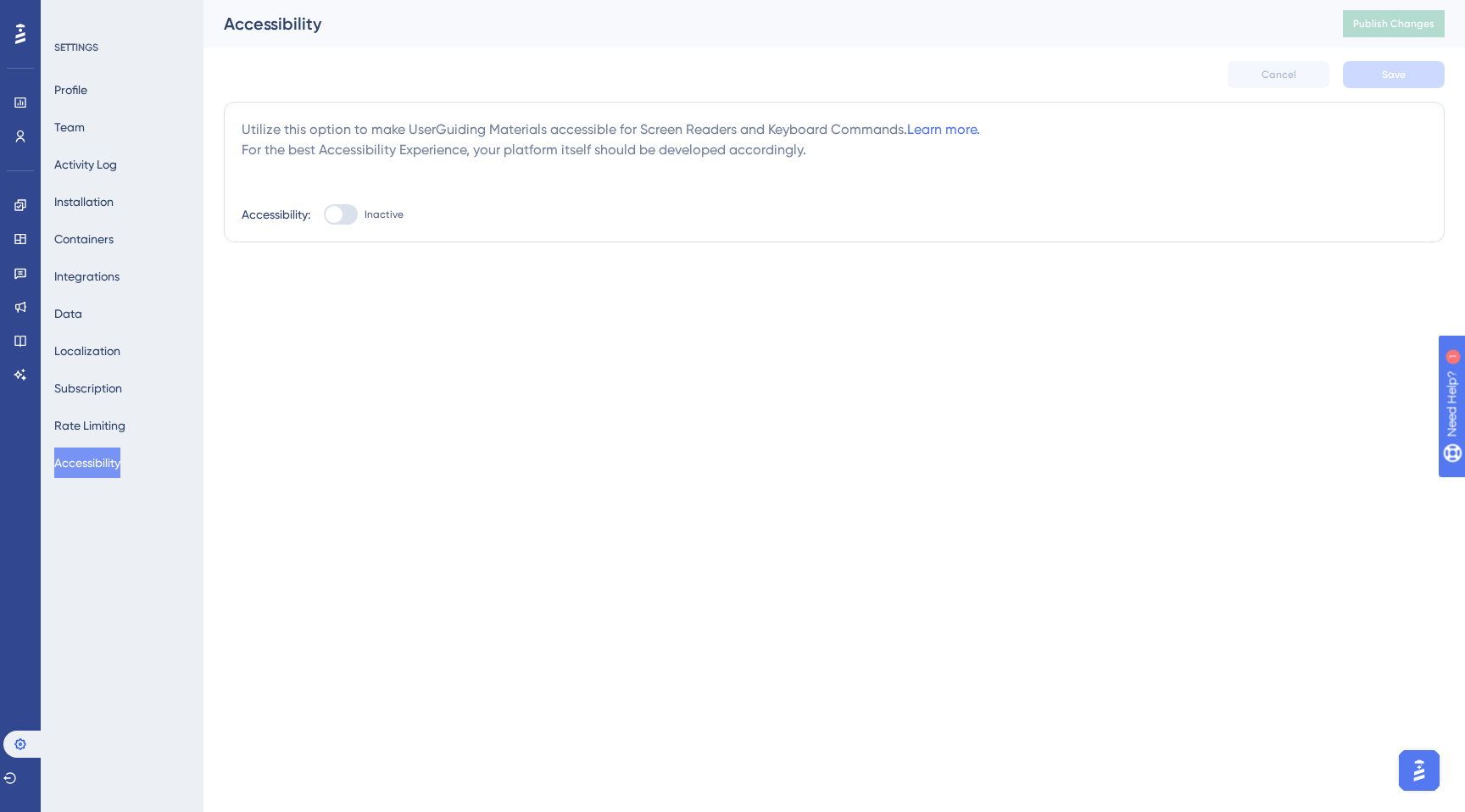
click at [1443, 0] on html "Performance Users Engagement Widgets Feedback Product Updates Knowledge Base AI…" at bounding box center [732, 0] width 1465 height 0
click at [1412, 774] on img "Open AI Assistant Launcher" at bounding box center [1419, 770] width 30 height 30
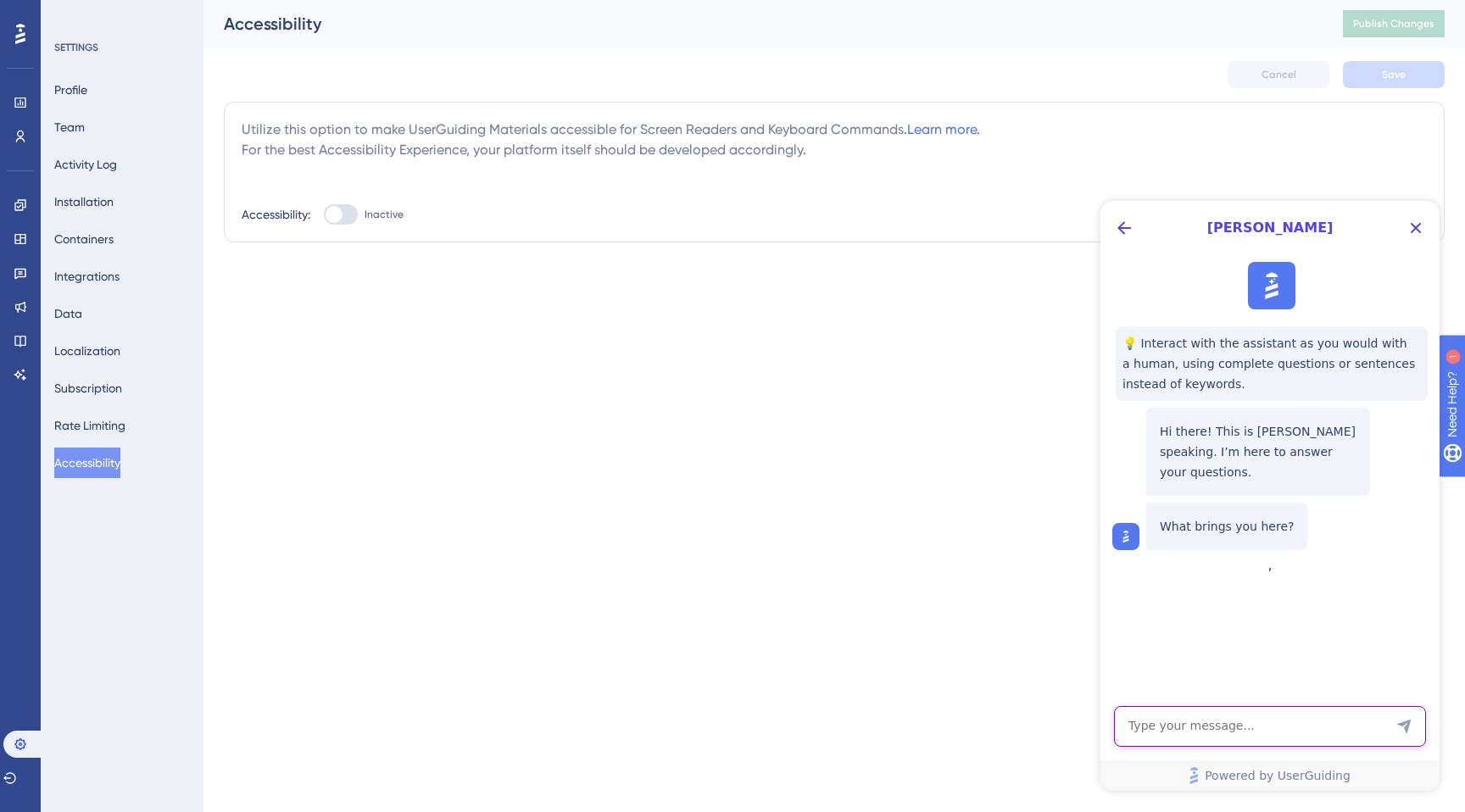
click at [1176, 719] on textarea "AI Assistant Text Input" at bounding box center [1271, 726] width 312 height 40
type textarea "Give me more details about accessibility"
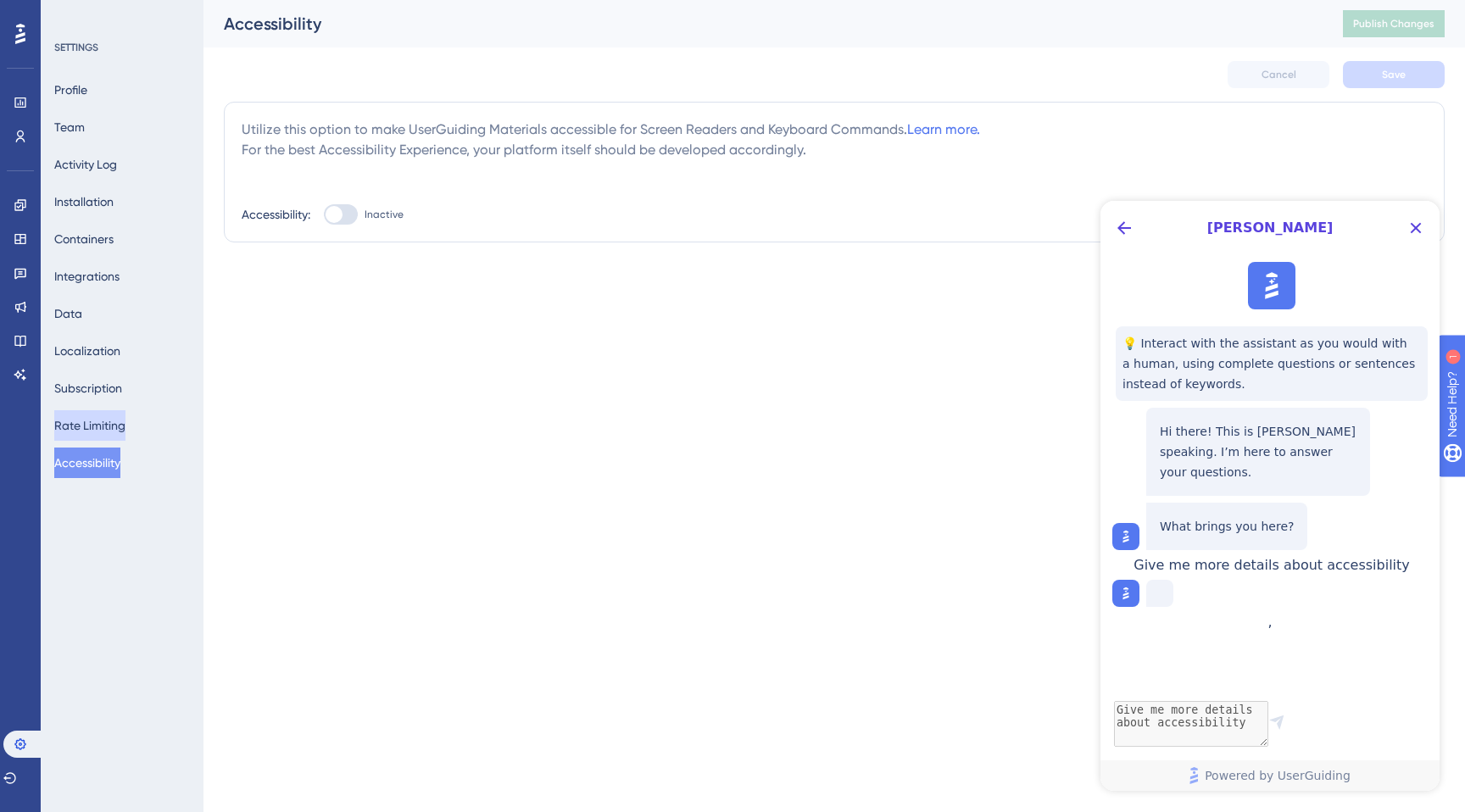
click at [90, 423] on button "Rate Limiting" at bounding box center [89, 425] width 72 height 30
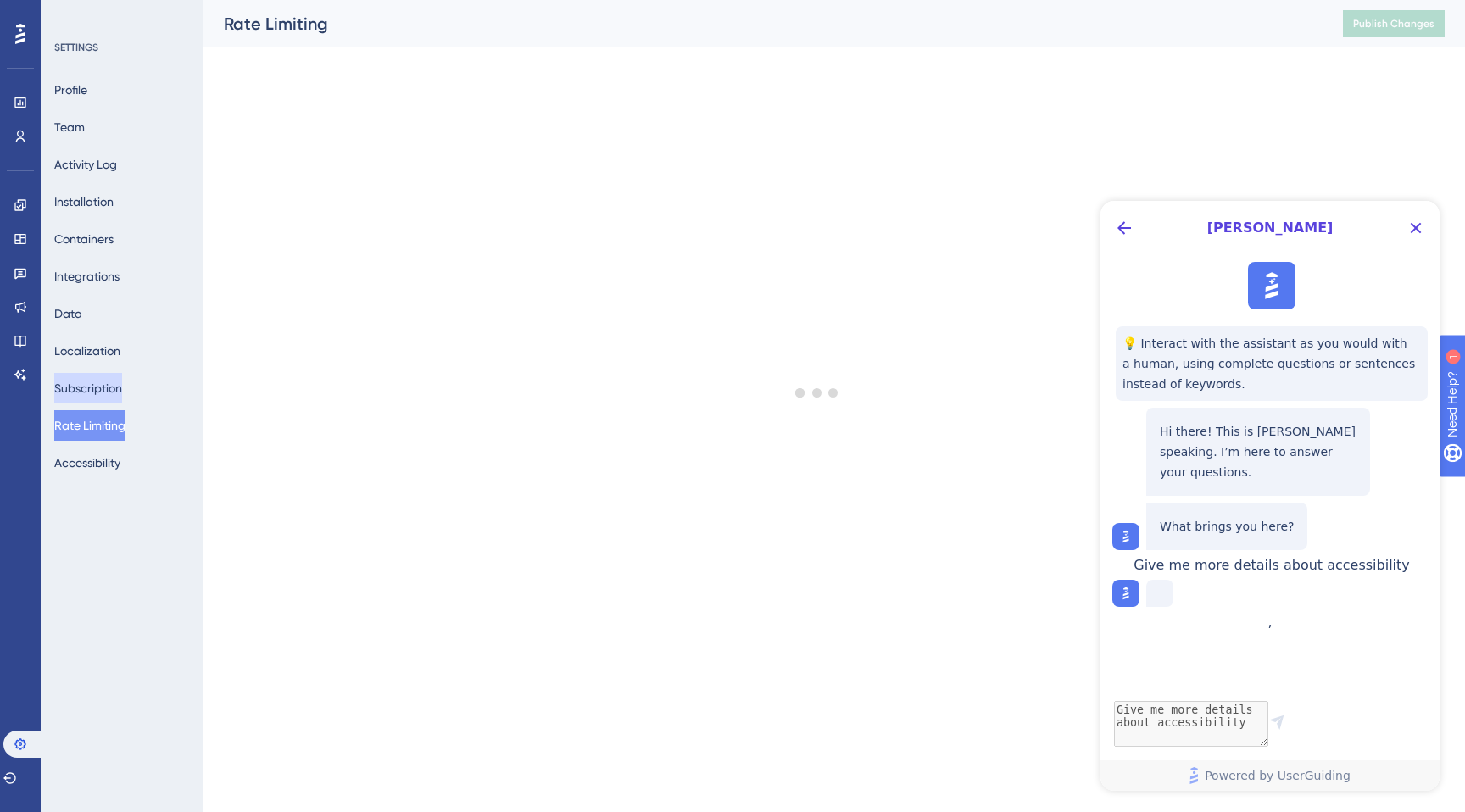
click at [91, 392] on button "Subscription" at bounding box center [87, 388] width 68 height 30
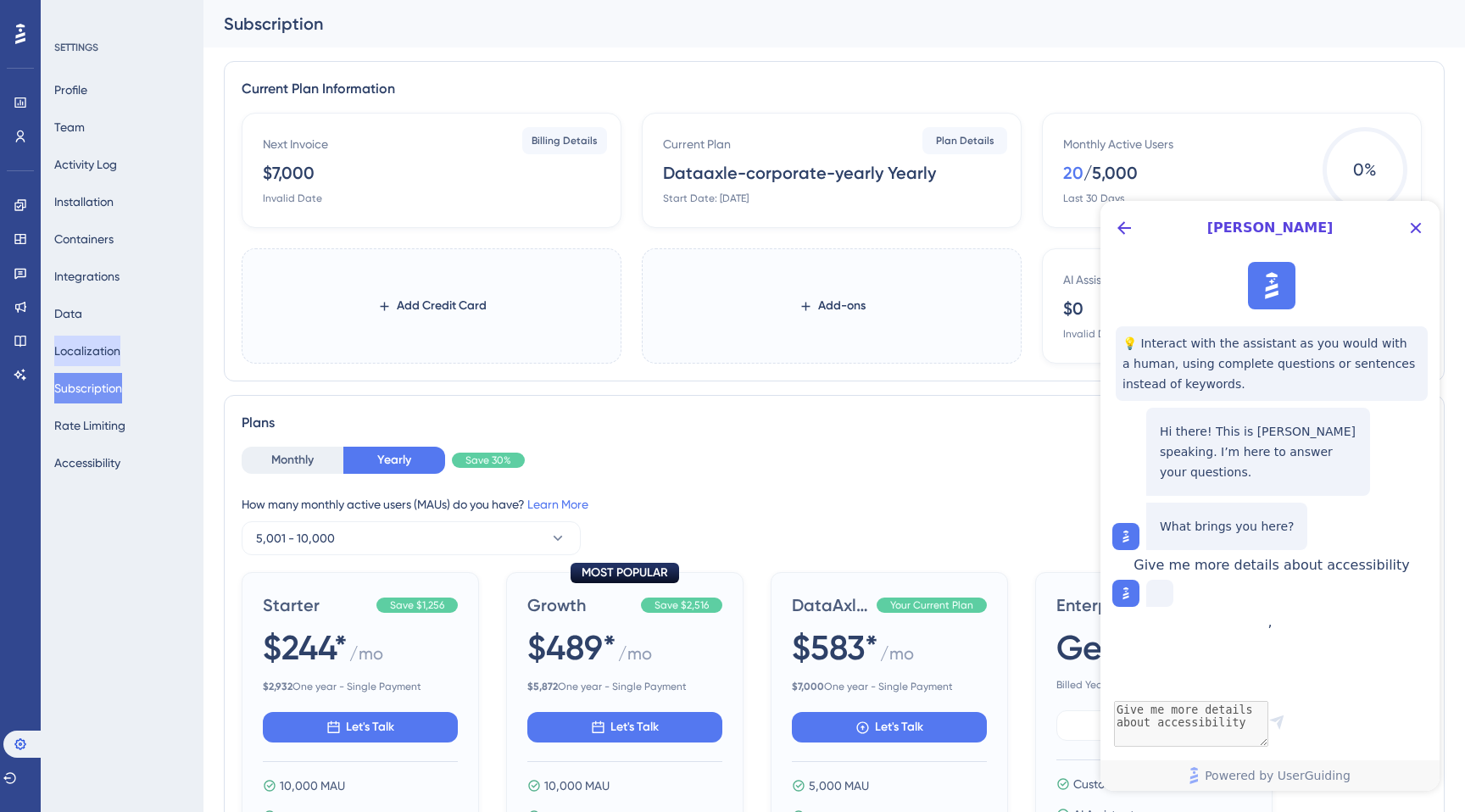
click at [89, 339] on button "Localization" at bounding box center [86, 351] width 66 height 30
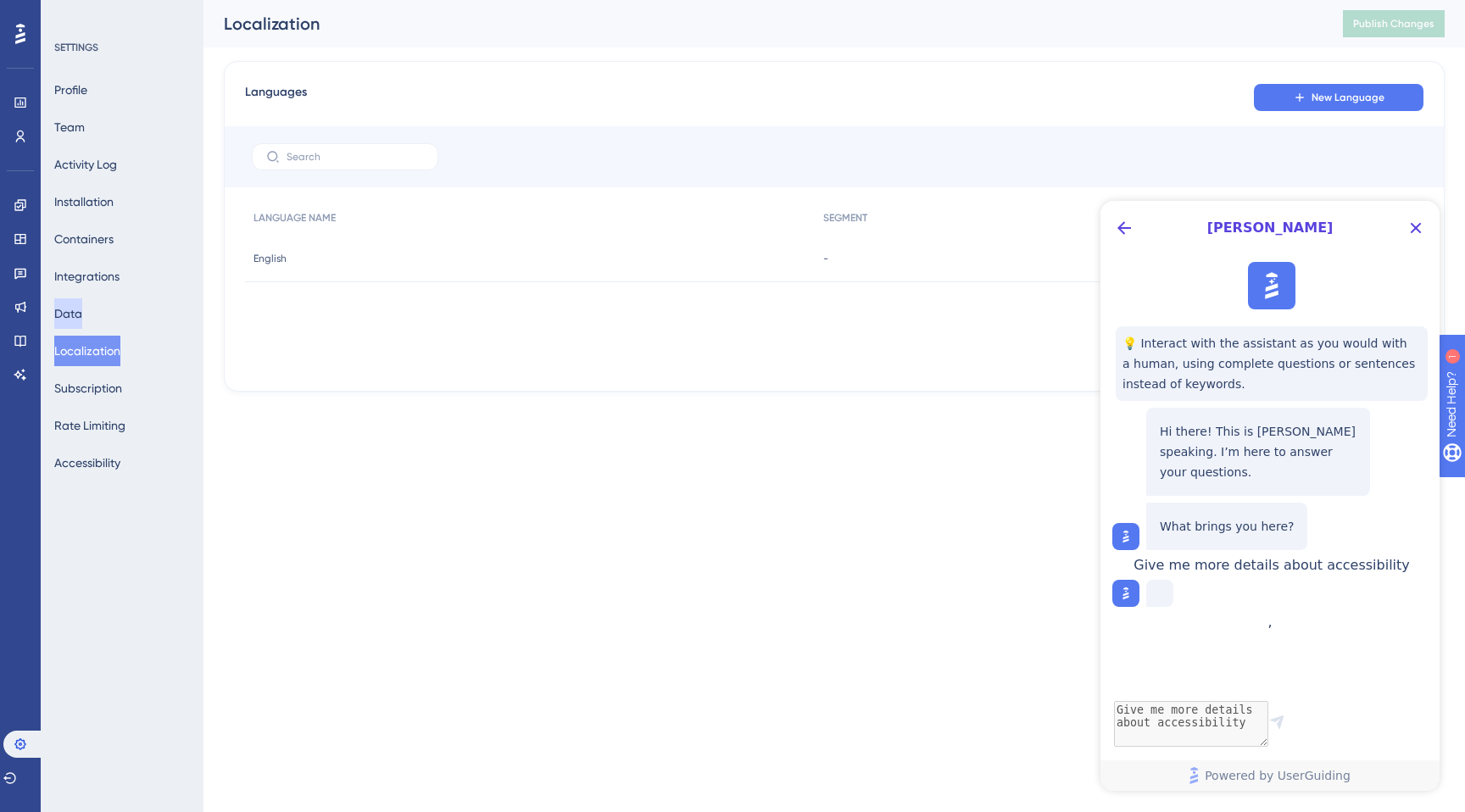
click at [81, 314] on button "Data" at bounding box center [68, 313] width 27 height 30
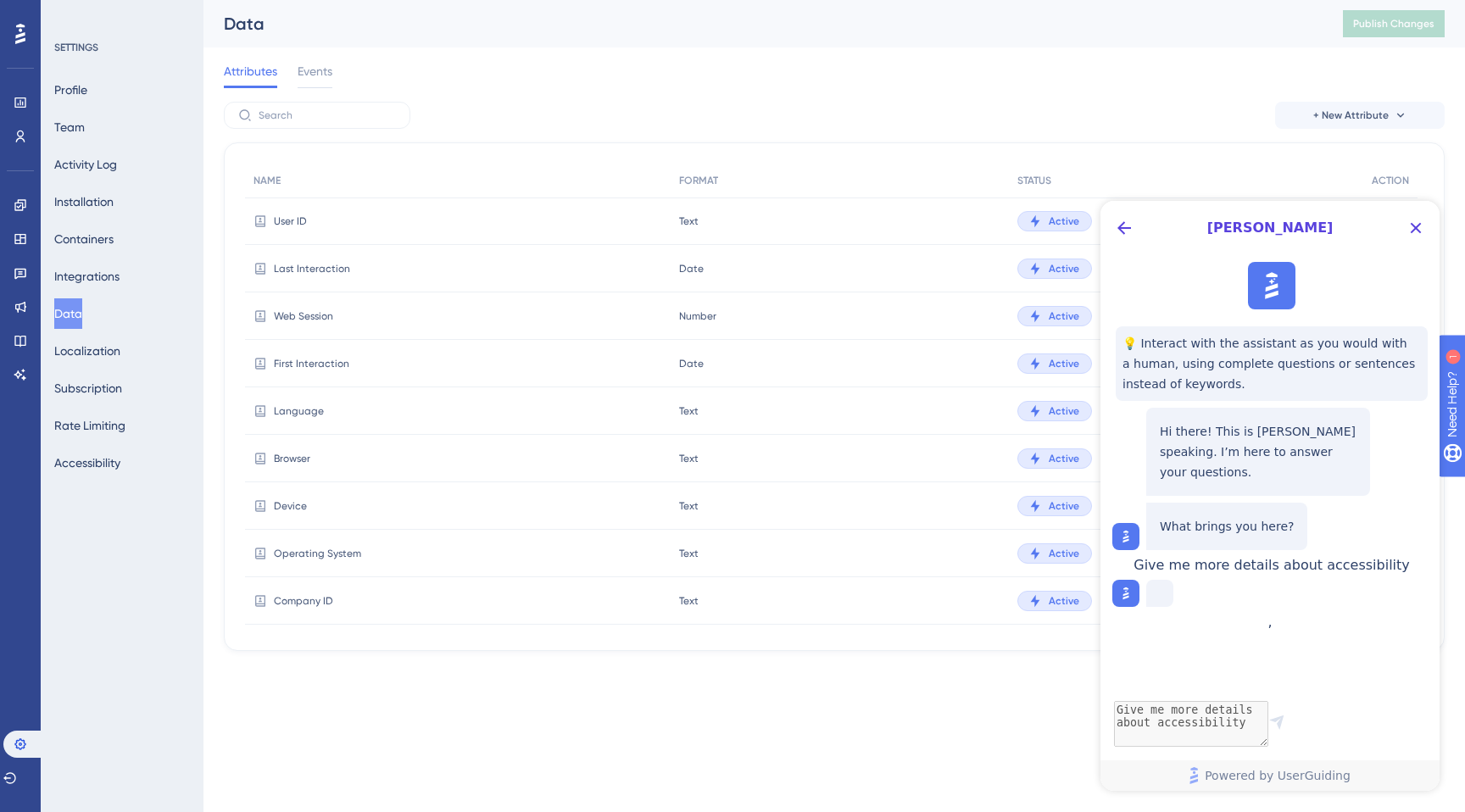
click at [862, 27] on div "Data" at bounding box center [762, 24] width 1077 height 24
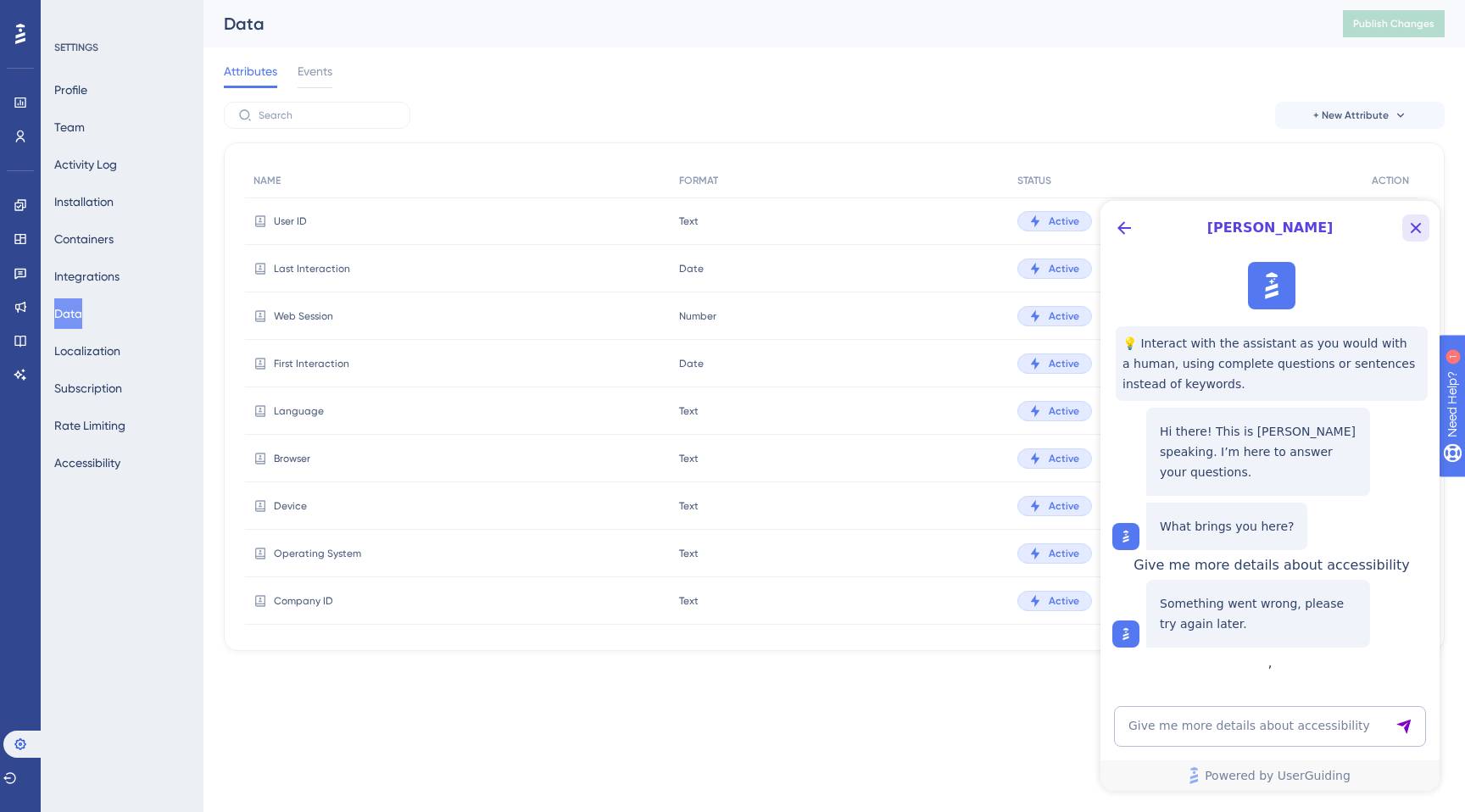
click at [1415, 228] on icon "Close Button" at bounding box center [1416, 228] width 11 height 11
